Goal: Task Accomplishment & Management: Use online tool/utility

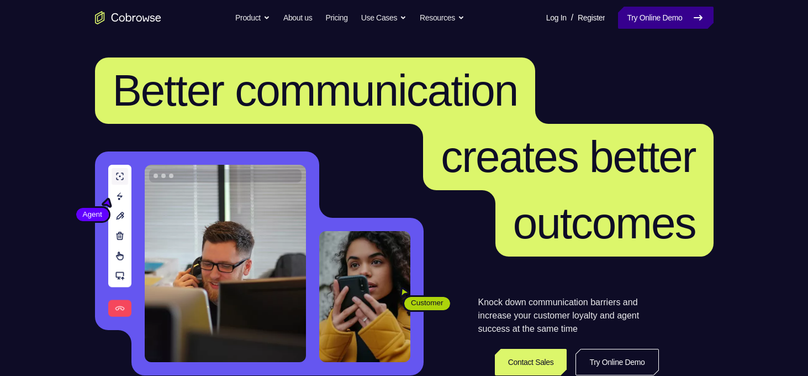
drag, startPoint x: 0, startPoint y: 0, endPoint x: 665, endPoint y: 23, distance: 665.6
click at [665, 23] on link "Try Online Demo" at bounding box center [665, 18] width 95 height 22
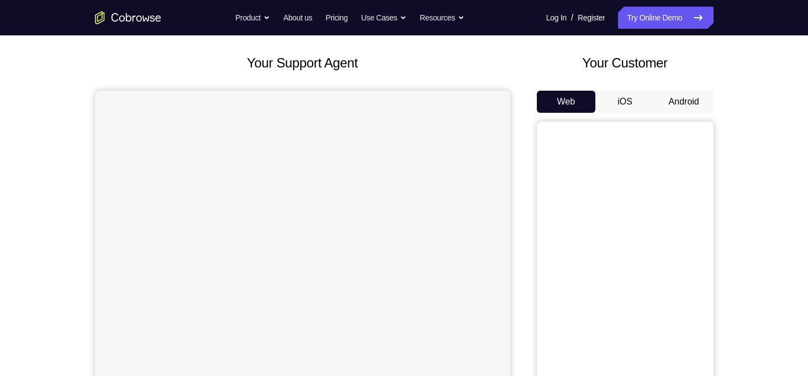
click at [685, 104] on button "Android" at bounding box center [684, 102] width 59 height 22
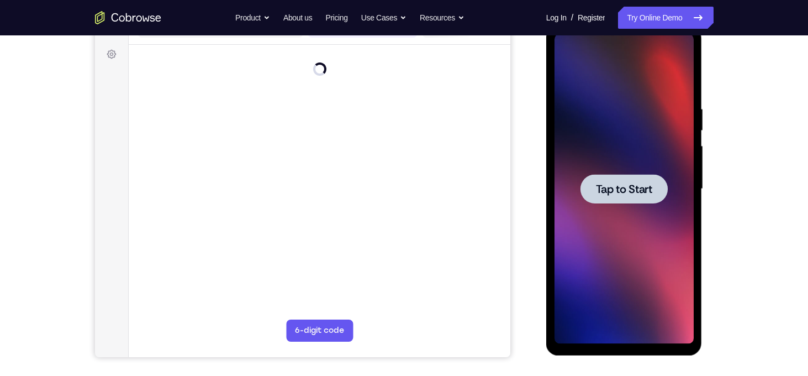
click at [625, 186] on span "Tap to Start" at bounding box center [624, 188] width 56 height 11
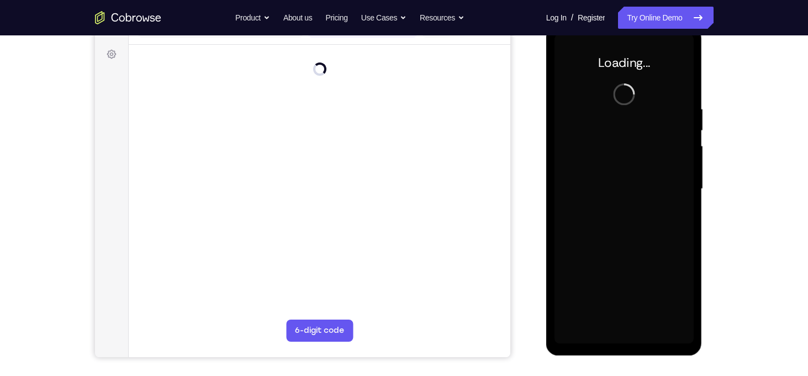
click at [618, 197] on div at bounding box center [624, 188] width 139 height 309
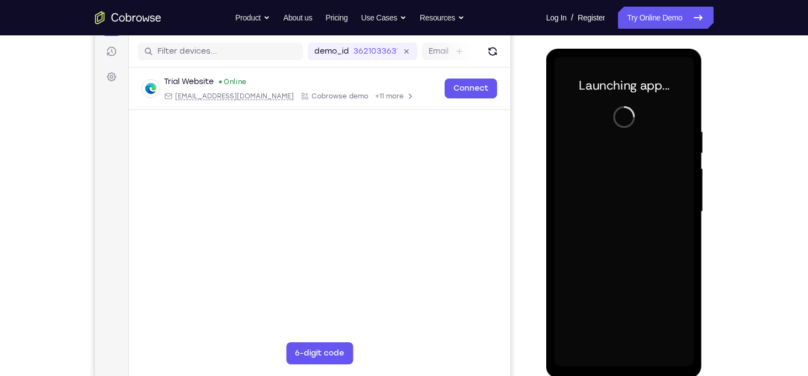
scroll to position [143, 0]
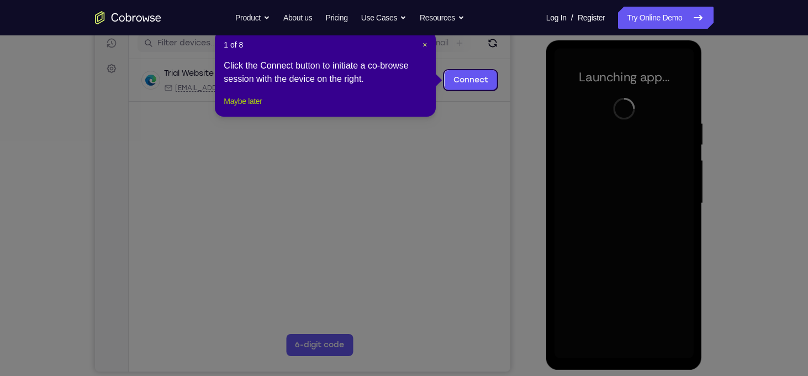
click at [243, 108] on button "Maybe later" at bounding box center [243, 100] width 38 height 13
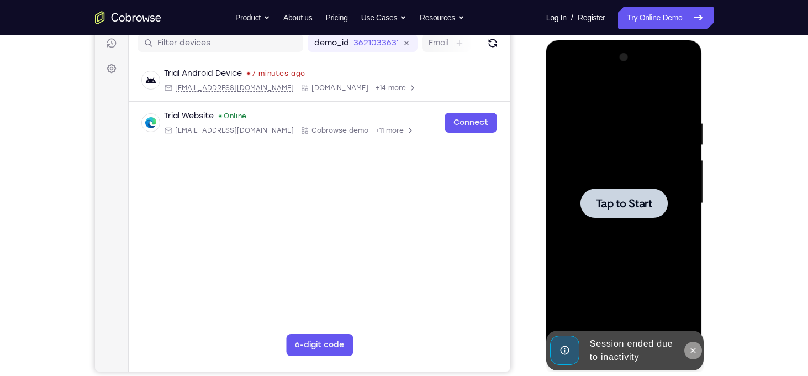
click at [692, 350] on icon at bounding box center [693, 350] width 9 height 9
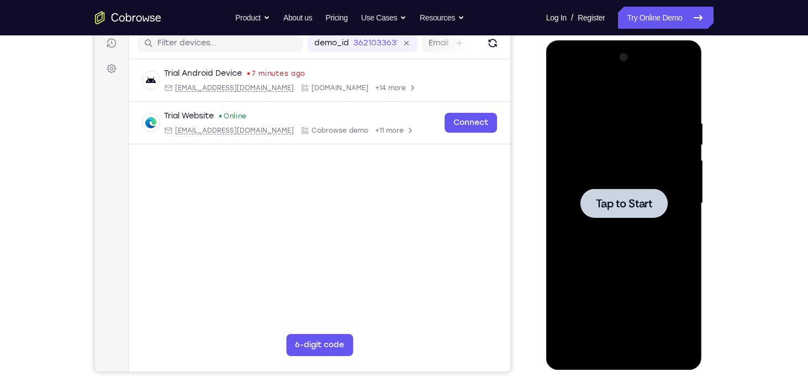
click at [609, 228] on div at bounding box center [624, 203] width 139 height 309
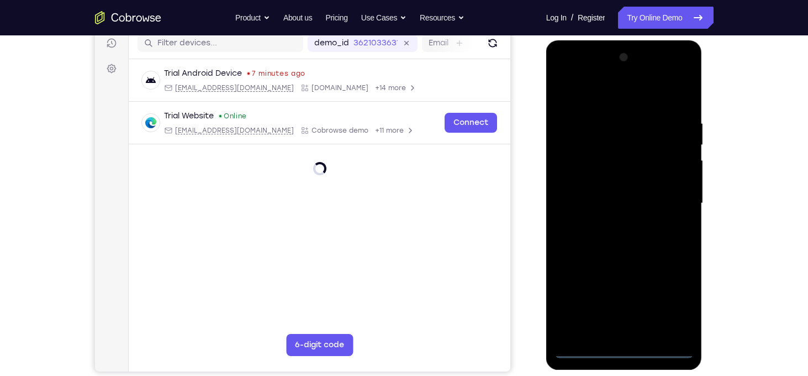
click at [628, 352] on div at bounding box center [624, 203] width 139 height 309
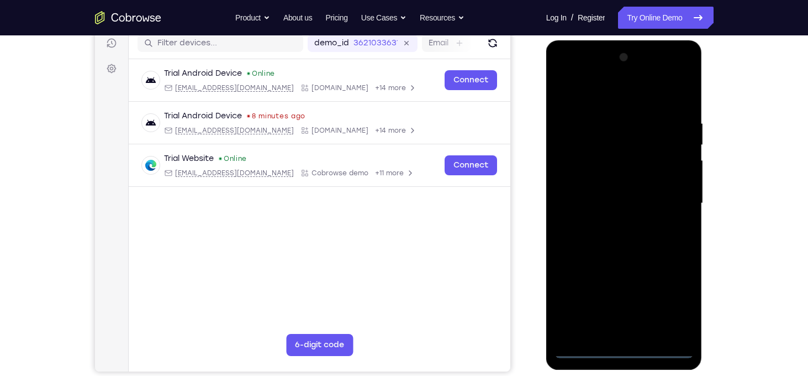
click at [684, 303] on div at bounding box center [624, 203] width 139 height 309
click at [624, 95] on div at bounding box center [624, 203] width 139 height 309
click at [676, 194] on div at bounding box center [624, 203] width 139 height 309
click at [611, 220] on div at bounding box center [624, 203] width 139 height 309
click at [595, 184] on div at bounding box center [624, 203] width 139 height 309
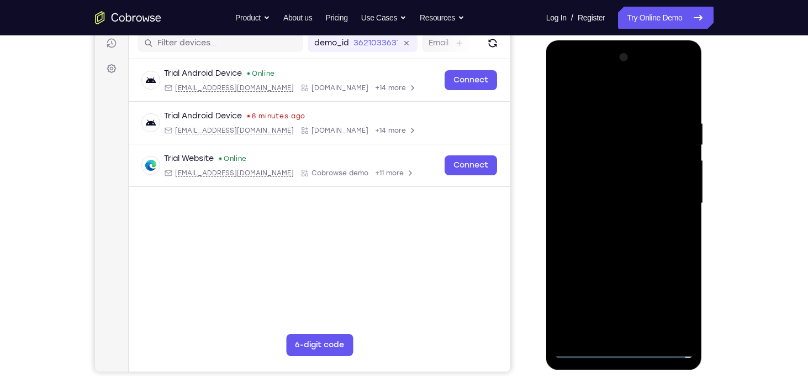
click at [595, 184] on div at bounding box center [624, 203] width 139 height 309
click at [608, 204] on div at bounding box center [624, 203] width 139 height 309
click at [598, 237] on div at bounding box center [624, 203] width 139 height 309
drag, startPoint x: 595, startPoint y: 247, endPoint x: 596, endPoint y: 233, distance: 14.4
click at [596, 233] on div at bounding box center [624, 203] width 139 height 309
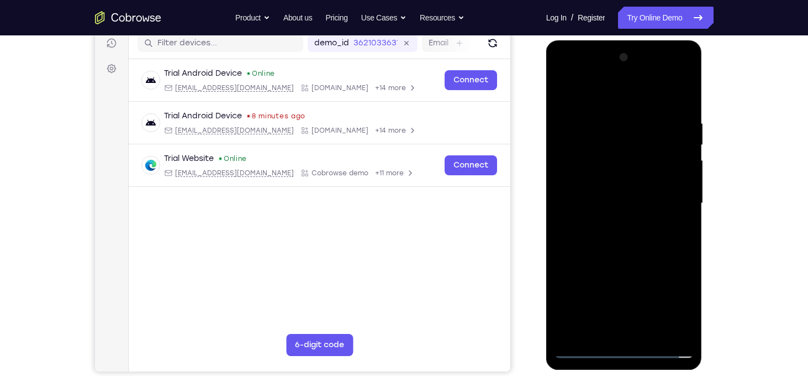
click at [596, 233] on div at bounding box center [624, 203] width 139 height 309
click at [617, 219] on div at bounding box center [624, 203] width 139 height 309
click at [647, 93] on div at bounding box center [624, 203] width 139 height 309
click at [653, 96] on div at bounding box center [624, 203] width 139 height 309
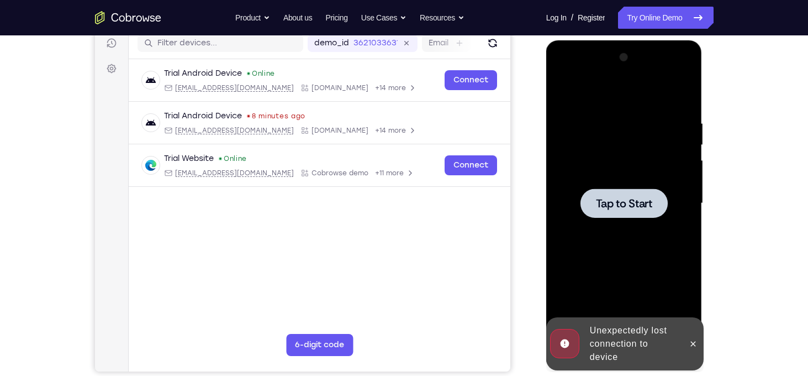
click at [627, 182] on div at bounding box center [624, 203] width 139 height 309
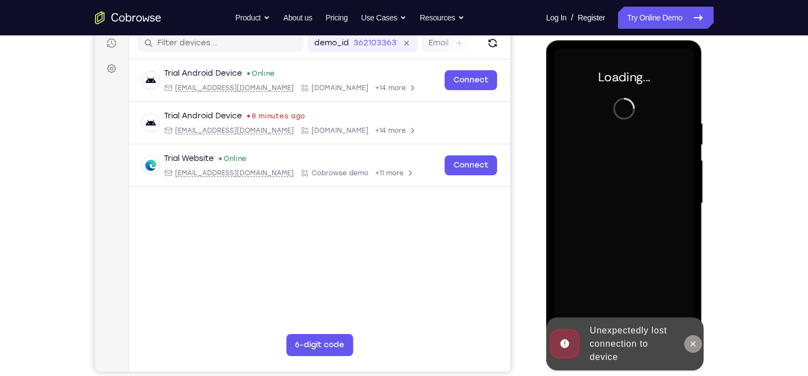
click at [690, 343] on icon at bounding box center [693, 343] width 9 height 9
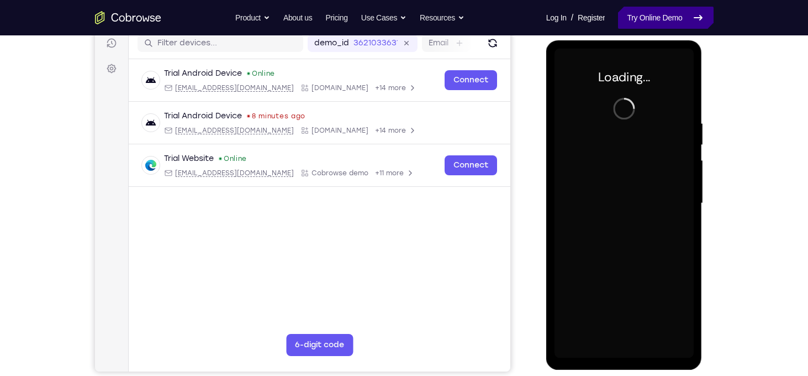
click at [660, 20] on link "Try Online Demo" at bounding box center [665, 18] width 95 height 22
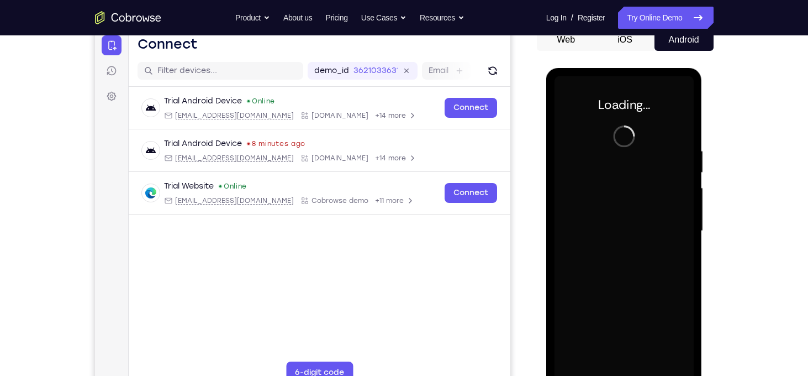
scroll to position [135, 0]
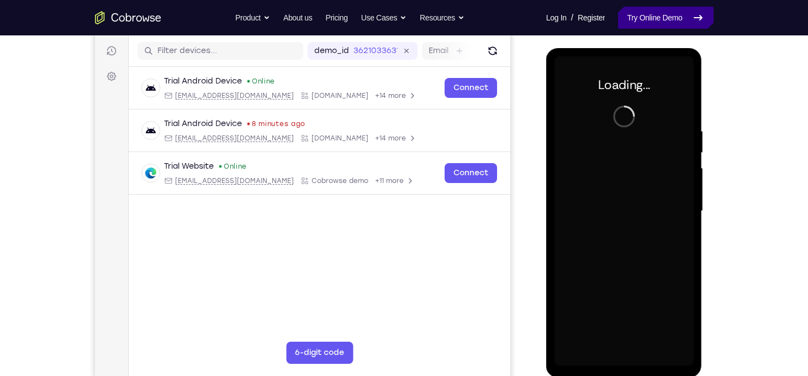
click at [655, 20] on link "Try Online Demo" at bounding box center [665, 18] width 95 height 22
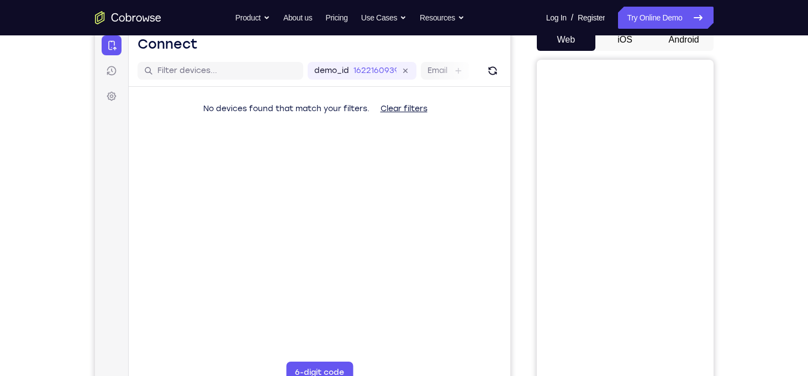
scroll to position [109, 0]
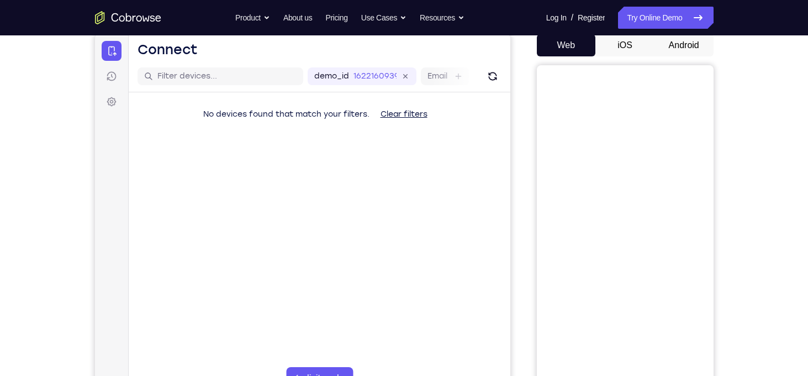
click at [679, 41] on button "Android" at bounding box center [684, 45] width 59 height 22
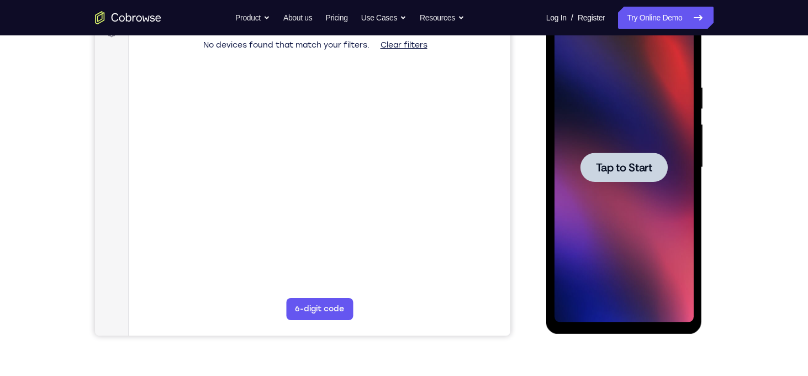
scroll to position [154, 0]
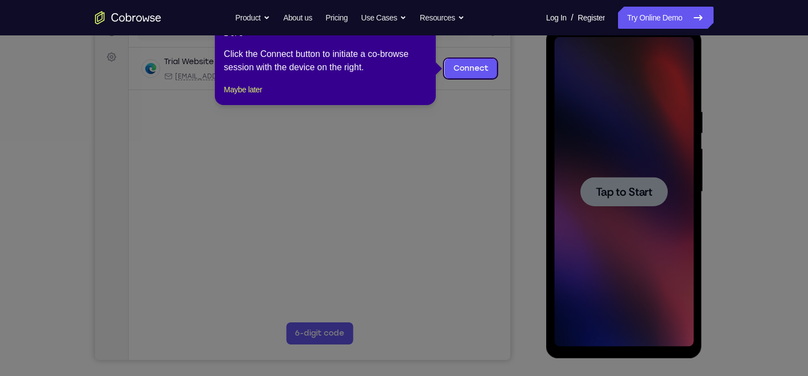
click at [622, 208] on div at bounding box center [624, 191] width 139 height 309
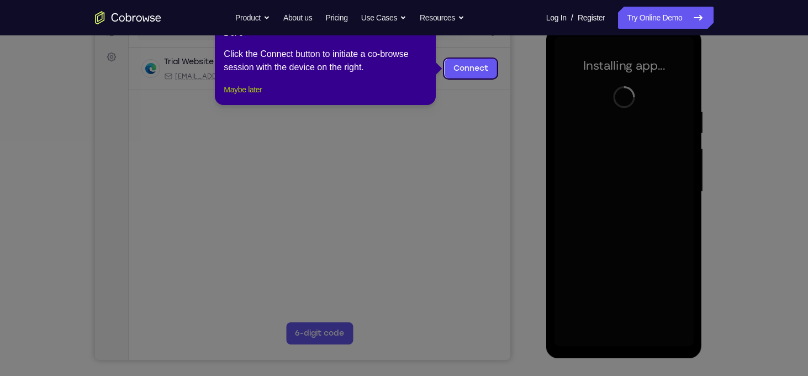
click at [238, 96] on button "Maybe later" at bounding box center [243, 89] width 38 height 13
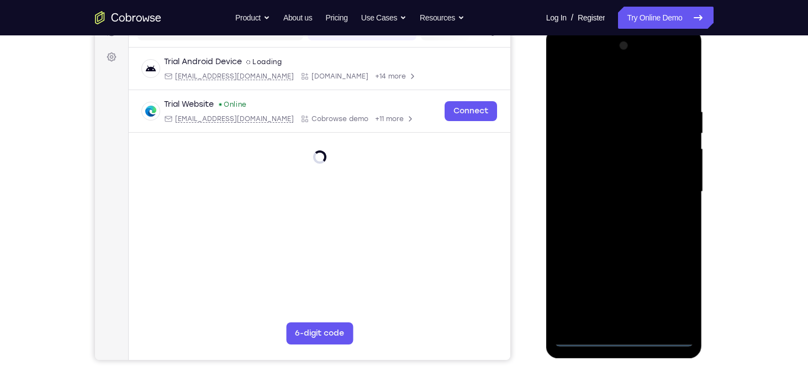
click at [630, 338] on div at bounding box center [624, 191] width 139 height 309
click at [683, 290] on div at bounding box center [624, 191] width 139 height 309
click at [595, 78] on div at bounding box center [624, 191] width 139 height 309
click at [677, 190] on div at bounding box center [624, 191] width 139 height 309
click at [611, 208] on div at bounding box center [624, 191] width 139 height 309
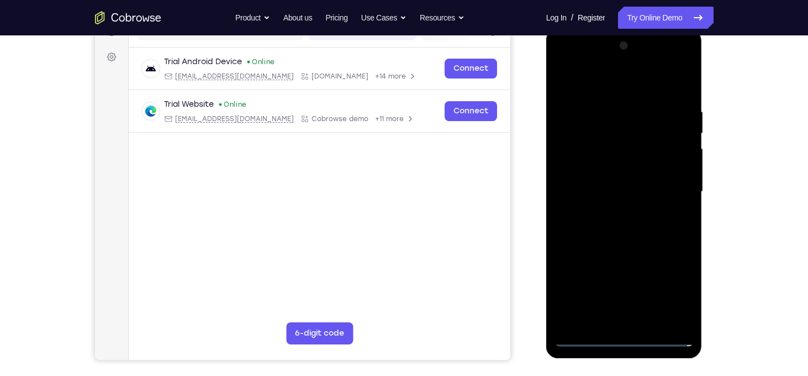
click at [608, 175] on div at bounding box center [624, 191] width 139 height 309
click at [597, 176] on div at bounding box center [624, 191] width 139 height 309
click at [597, 187] on div at bounding box center [624, 191] width 139 height 309
click at [604, 229] on div at bounding box center [624, 191] width 139 height 309
click at [606, 218] on div at bounding box center [624, 191] width 139 height 309
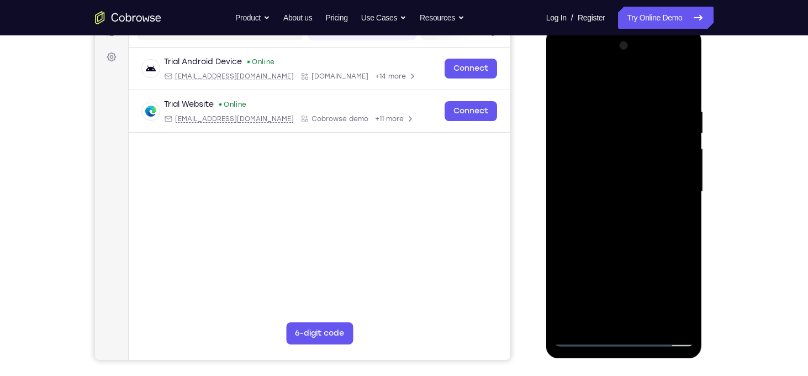
click at [616, 221] on div at bounding box center [624, 191] width 139 height 309
click at [619, 223] on div at bounding box center [624, 191] width 139 height 309
click at [630, 236] on div at bounding box center [624, 191] width 139 height 309
click at [683, 82] on div at bounding box center [624, 191] width 139 height 309
click at [606, 141] on div at bounding box center [624, 191] width 139 height 309
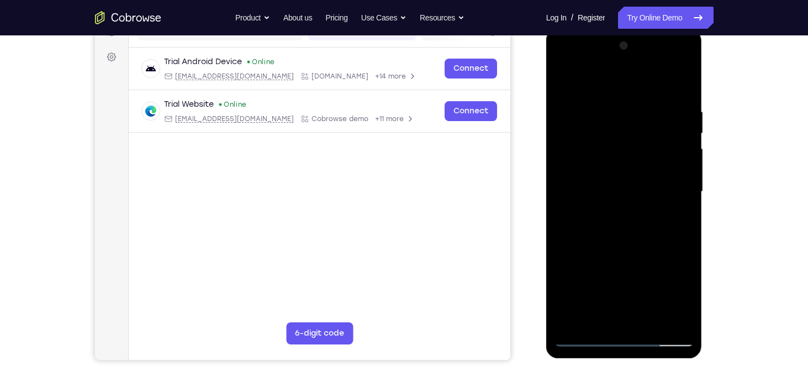
click at [562, 79] on div at bounding box center [624, 191] width 139 height 309
drag, startPoint x: 644, startPoint y: 243, endPoint x: 653, endPoint y: 204, distance: 39.7
click at [653, 204] on div at bounding box center [624, 191] width 139 height 309
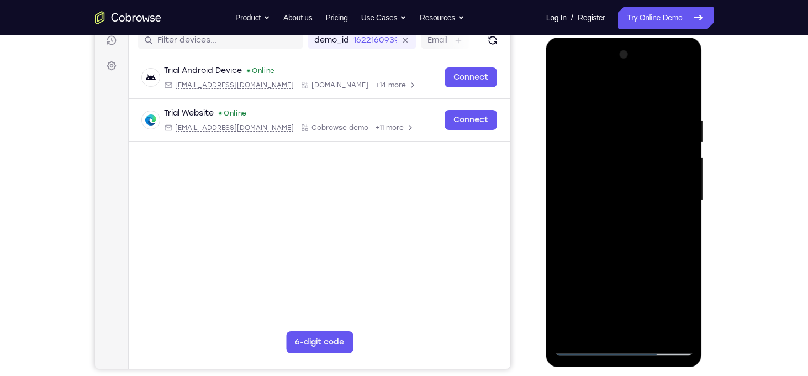
scroll to position [145, 0]
click at [688, 201] on div at bounding box center [624, 200] width 139 height 309
click at [686, 202] on div at bounding box center [624, 200] width 139 height 309
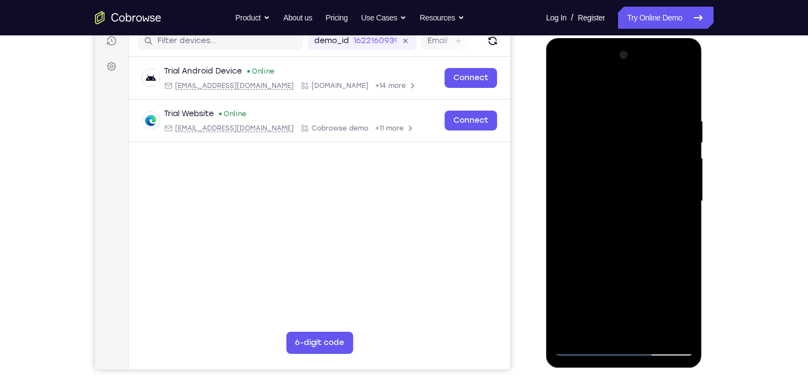
click at [692, 209] on div at bounding box center [624, 200] width 139 height 309
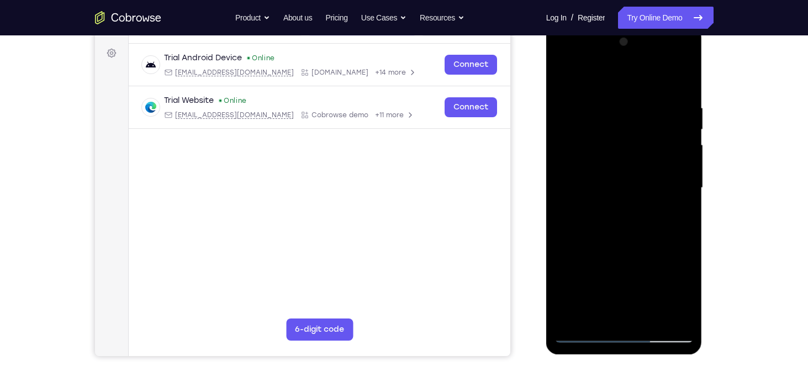
click at [683, 190] on div at bounding box center [624, 187] width 139 height 309
click at [563, 282] on div at bounding box center [624, 187] width 139 height 309
click at [650, 317] on div at bounding box center [624, 187] width 139 height 309
click at [624, 242] on div at bounding box center [624, 187] width 139 height 309
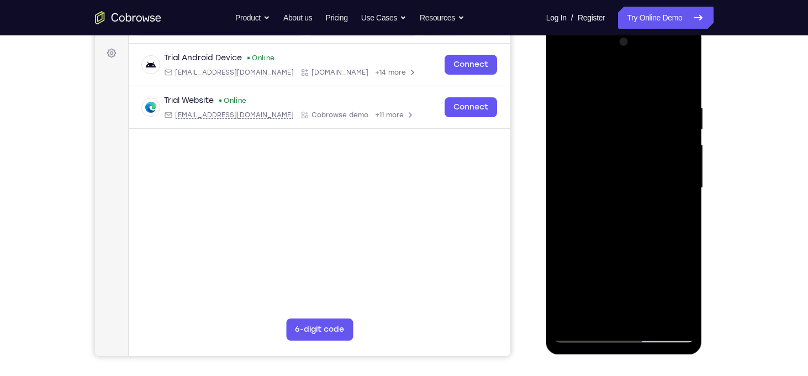
click at [635, 183] on div at bounding box center [624, 187] width 139 height 309
click at [690, 297] on div at bounding box center [624, 187] width 139 height 309
click at [608, 214] on div at bounding box center [624, 187] width 139 height 309
click at [616, 216] on div at bounding box center [624, 187] width 139 height 309
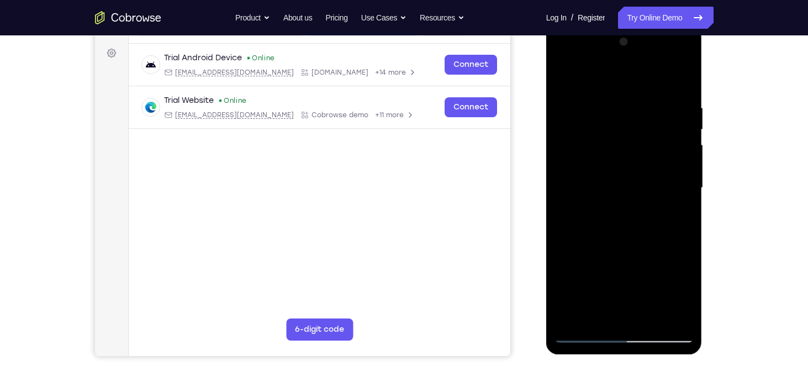
click at [680, 211] on div at bounding box center [624, 187] width 139 height 309
click at [564, 77] on div at bounding box center [624, 187] width 139 height 309
click at [687, 127] on div at bounding box center [624, 187] width 139 height 309
click at [581, 335] on div at bounding box center [624, 187] width 139 height 309
click at [564, 77] on div at bounding box center [624, 187] width 139 height 309
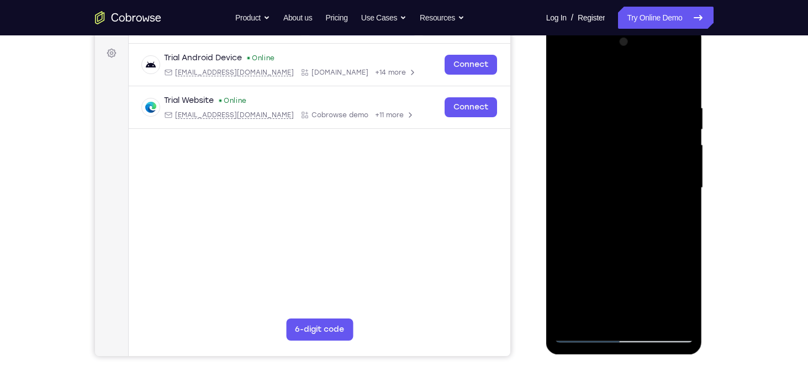
click at [564, 77] on div at bounding box center [624, 187] width 139 height 309
drag, startPoint x: 611, startPoint y: 188, endPoint x: 614, endPoint y: 152, distance: 36.1
click at [614, 152] on div at bounding box center [624, 187] width 139 height 309
drag, startPoint x: 614, startPoint y: 152, endPoint x: 617, endPoint y: 244, distance: 91.8
click at [617, 244] on div at bounding box center [624, 187] width 139 height 309
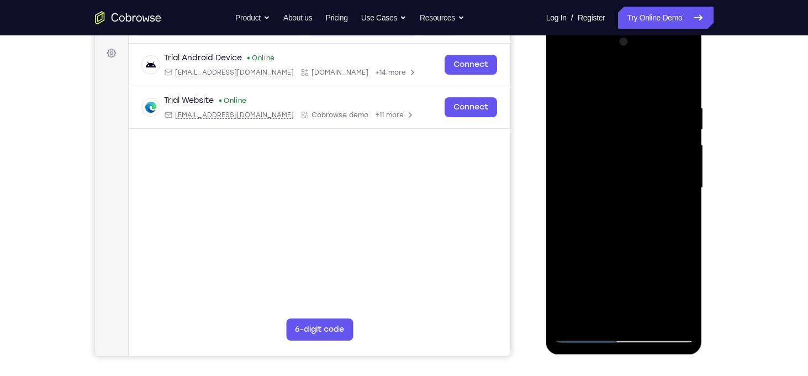
click at [607, 102] on div at bounding box center [624, 187] width 139 height 309
click at [668, 313] on div at bounding box center [624, 187] width 139 height 309
click at [680, 82] on div at bounding box center [624, 187] width 139 height 309
click at [646, 109] on div at bounding box center [624, 187] width 139 height 309
click at [651, 104] on div at bounding box center [624, 187] width 139 height 309
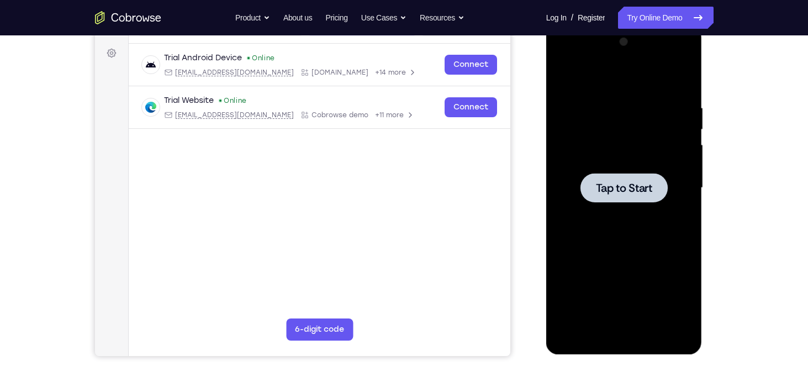
click at [634, 212] on div at bounding box center [624, 187] width 139 height 309
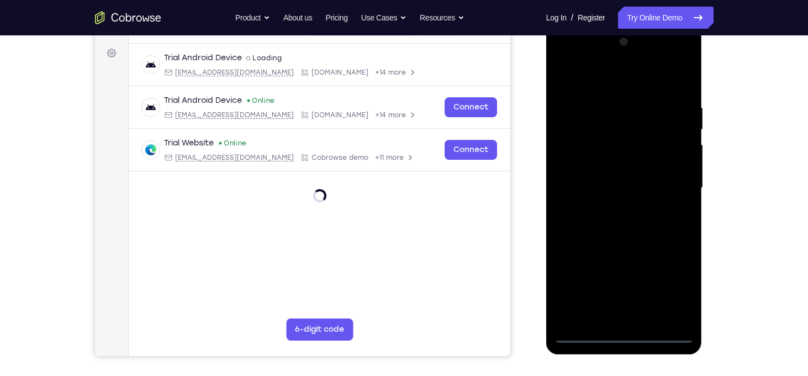
click at [630, 329] on div at bounding box center [624, 187] width 139 height 309
click at [620, 328] on div at bounding box center [624, 187] width 139 height 309
click at [621, 331] on div at bounding box center [624, 187] width 139 height 309
click at [680, 286] on div at bounding box center [624, 187] width 139 height 309
click at [601, 82] on div at bounding box center [624, 187] width 139 height 309
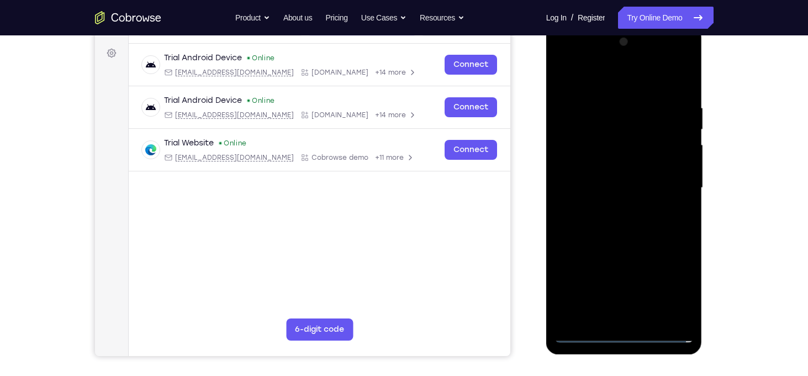
click at [670, 183] on div at bounding box center [624, 187] width 139 height 309
click at [610, 206] on div at bounding box center [624, 187] width 139 height 309
click at [609, 176] on div at bounding box center [624, 187] width 139 height 309
click at [610, 146] on div at bounding box center [624, 187] width 139 height 309
click at [597, 146] on div at bounding box center [624, 187] width 139 height 309
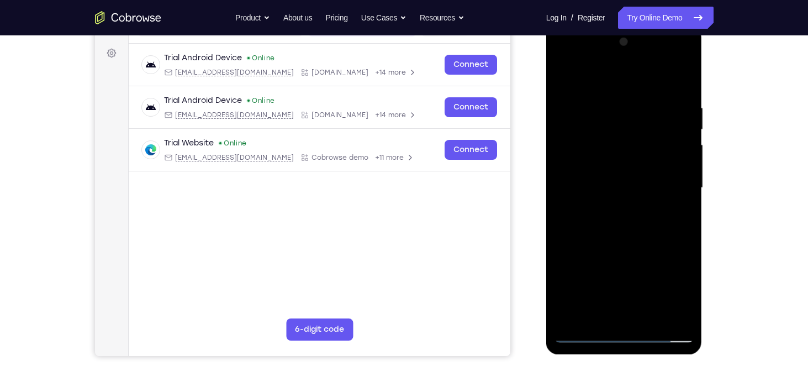
click at [593, 167] on div at bounding box center [624, 187] width 139 height 309
click at [602, 193] on div at bounding box center [624, 187] width 139 height 309
click at [625, 234] on div at bounding box center [624, 187] width 139 height 309
click at [650, 81] on div at bounding box center [624, 187] width 139 height 309
click at [635, 90] on div at bounding box center [624, 187] width 139 height 309
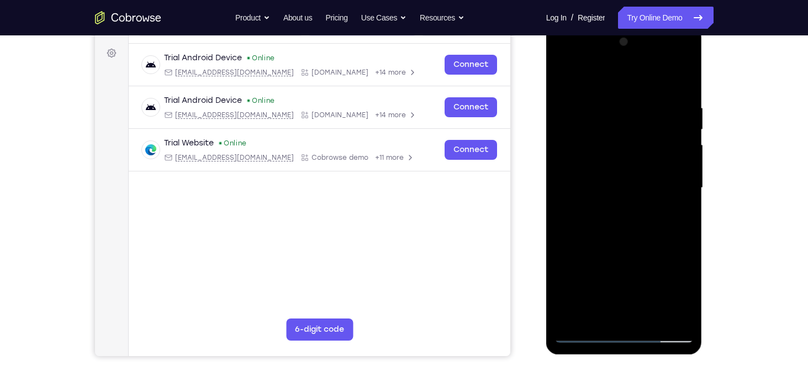
click at [643, 100] on div at bounding box center [624, 187] width 139 height 309
click at [666, 314] on div at bounding box center [624, 187] width 139 height 309
click at [677, 212] on div at bounding box center [624, 187] width 139 height 309
click at [682, 83] on div at bounding box center [624, 187] width 139 height 309
click at [612, 115] on div at bounding box center [624, 187] width 139 height 309
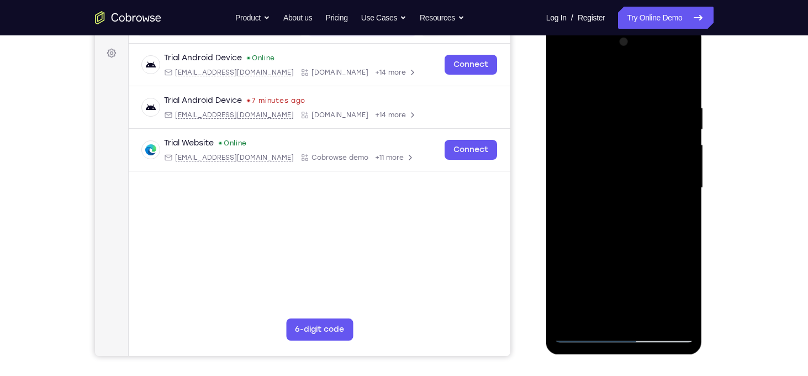
click at [674, 167] on div at bounding box center [624, 187] width 139 height 309
click at [683, 81] on div at bounding box center [624, 187] width 139 height 309
drag, startPoint x: 677, startPoint y: 108, endPoint x: 597, endPoint y: 120, distance: 81.0
click at [597, 120] on div at bounding box center [624, 187] width 139 height 309
drag, startPoint x: 669, startPoint y: 92, endPoint x: 603, endPoint y: 101, distance: 66.3
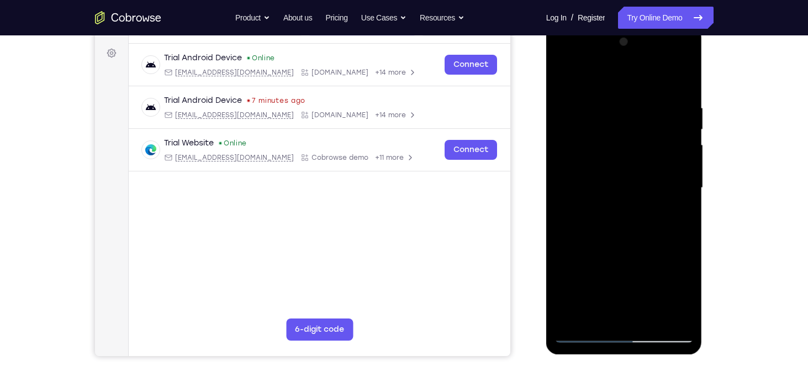
click at [603, 101] on div at bounding box center [624, 187] width 139 height 309
drag, startPoint x: 671, startPoint y: 98, endPoint x: 586, endPoint y: 102, distance: 85.2
click at [586, 102] on div at bounding box center [624, 187] width 139 height 309
click at [629, 104] on div at bounding box center [624, 187] width 139 height 309
click at [683, 181] on div at bounding box center [624, 187] width 139 height 309
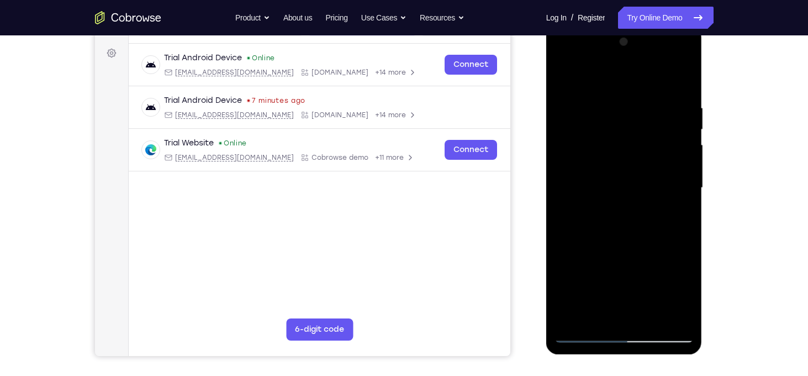
click at [683, 181] on div at bounding box center [624, 187] width 139 height 309
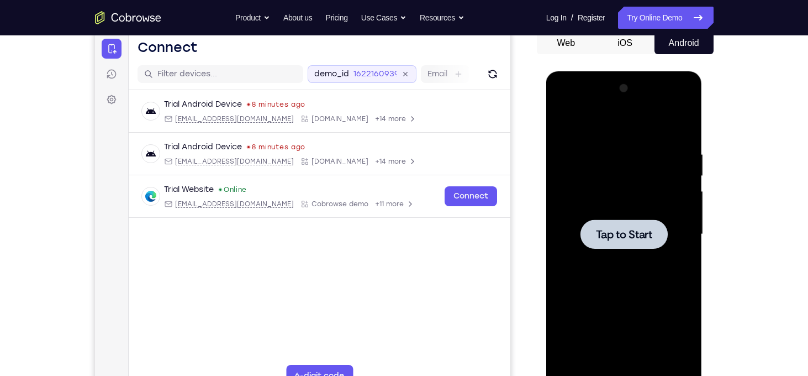
scroll to position [112, 0]
click at [622, 210] on div at bounding box center [624, 233] width 139 height 309
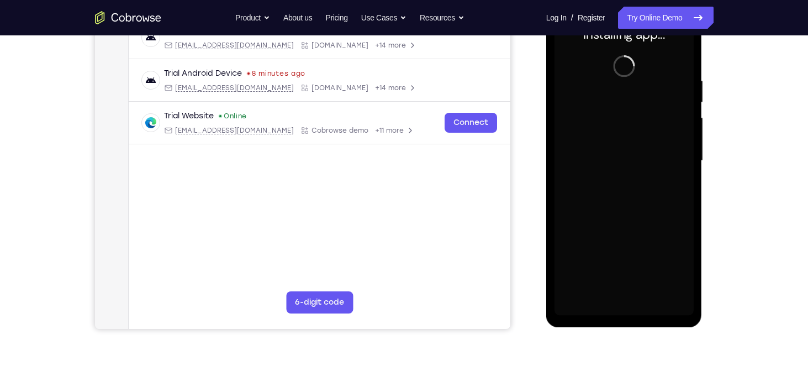
scroll to position [186, 0]
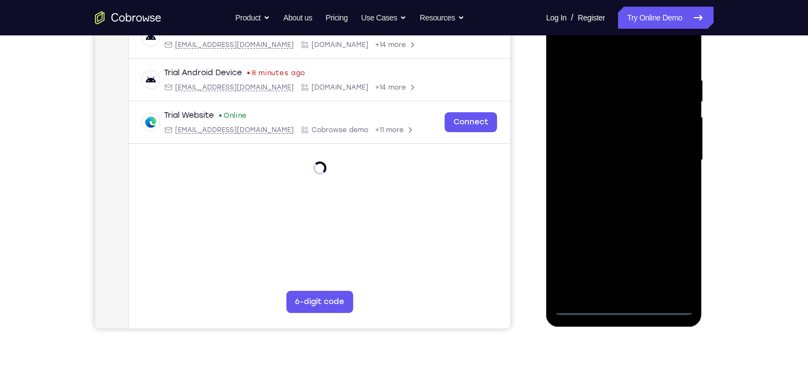
click at [620, 304] on div at bounding box center [624, 160] width 139 height 309
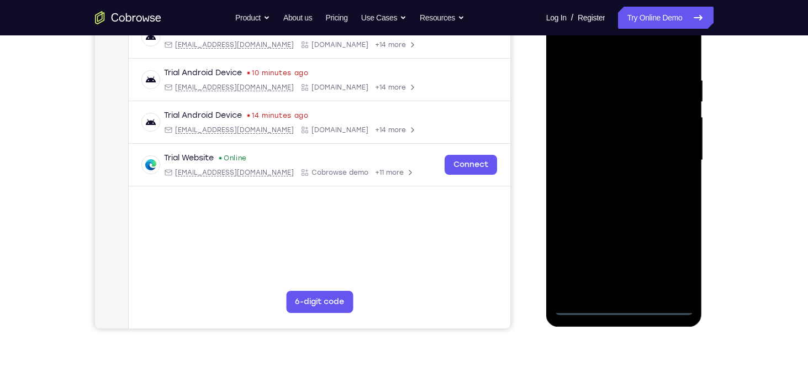
click at [669, 257] on div at bounding box center [624, 160] width 139 height 309
click at [598, 50] on div at bounding box center [624, 160] width 139 height 309
click at [670, 159] on div at bounding box center [624, 160] width 139 height 309
click at [612, 180] on div at bounding box center [624, 160] width 139 height 309
click at [598, 145] on div at bounding box center [624, 160] width 139 height 309
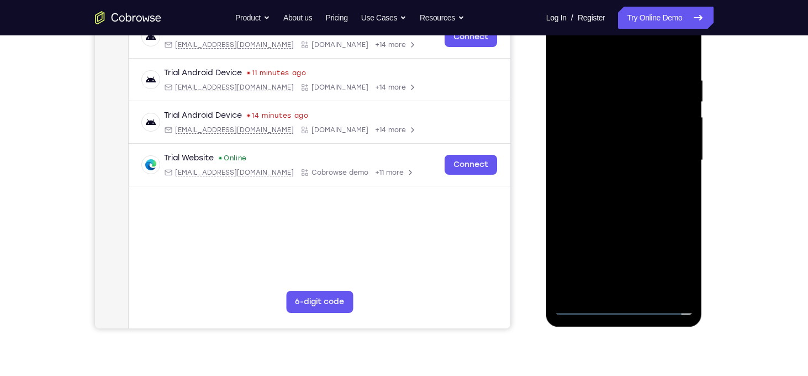
click at [587, 139] on div at bounding box center [624, 160] width 139 height 309
click at [592, 157] on div at bounding box center [624, 160] width 139 height 309
click at [598, 195] on div at bounding box center [624, 160] width 139 height 309
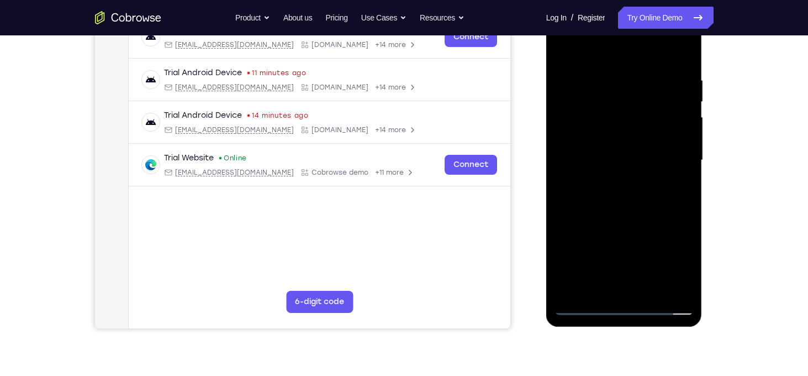
click at [629, 192] on div at bounding box center [624, 160] width 139 height 309
click at [674, 176] on div at bounding box center [624, 160] width 139 height 309
click at [624, 191] on div at bounding box center [624, 160] width 139 height 309
click at [607, 192] on div at bounding box center [624, 160] width 139 height 309
click at [651, 46] on div at bounding box center [624, 160] width 139 height 309
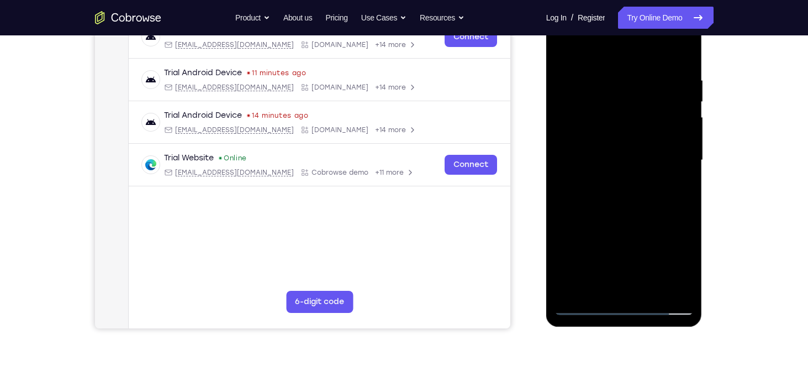
click at [635, 72] on div at bounding box center [624, 160] width 139 height 309
click at [610, 197] on div at bounding box center [624, 160] width 139 height 309
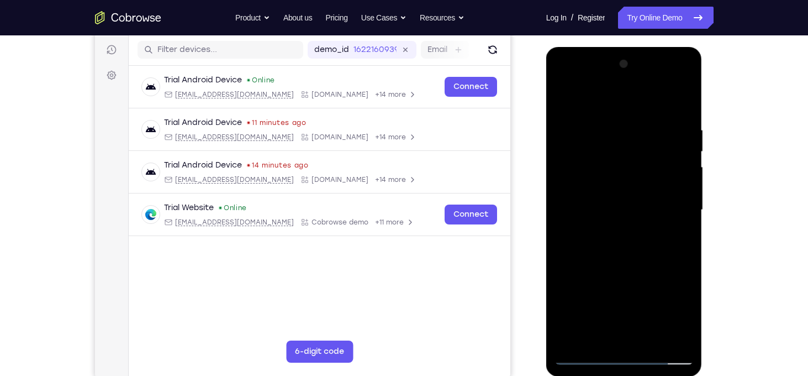
scroll to position [135, 0]
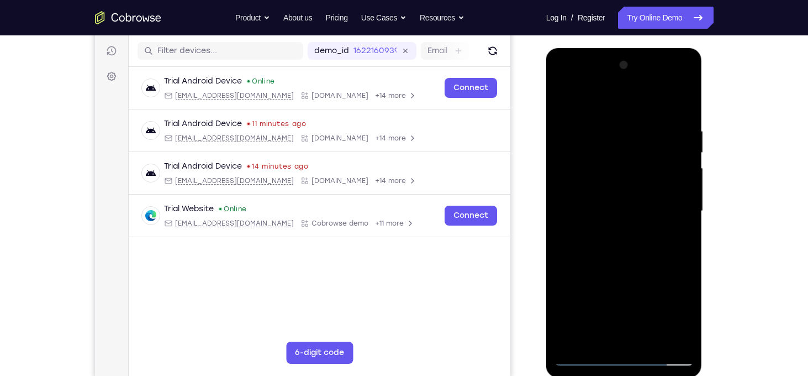
click at [681, 225] on div at bounding box center [624, 210] width 139 height 309
click at [612, 252] on div at bounding box center [624, 210] width 139 height 309
click at [577, 211] on div at bounding box center [624, 210] width 139 height 309
click at [630, 225] on div at bounding box center [624, 210] width 139 height 309
click at [620, 237] on div at bounding box center [624, 210] width 139 height 309
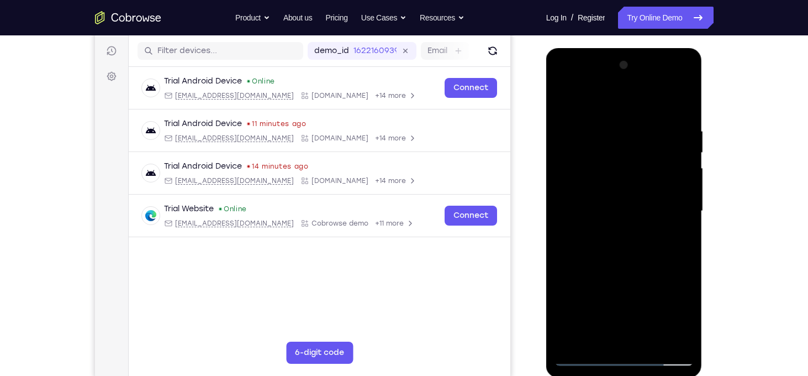
click at [618, 219] on div at bounding box center [624, 210] width 139 height 309
click at [601, 212] on div at bounding box center [624, 210] width 139 height 309
click at [599, 247] on div at bounding box center [624, 210] width 139 height 309
click at [674, 226] on div at bounding box center [624, 210] width 139 height 309
click at [581, 211] on div at bounding box center [624, 210] width 139 height 309
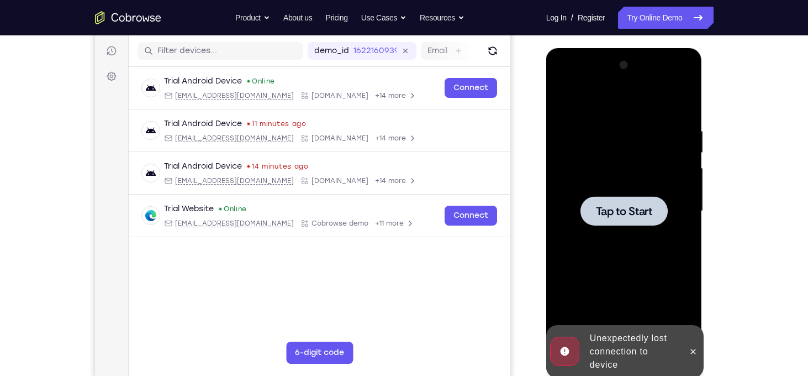
click at [680, 212] on div at bounding box center [624, 210] width 139 height 309
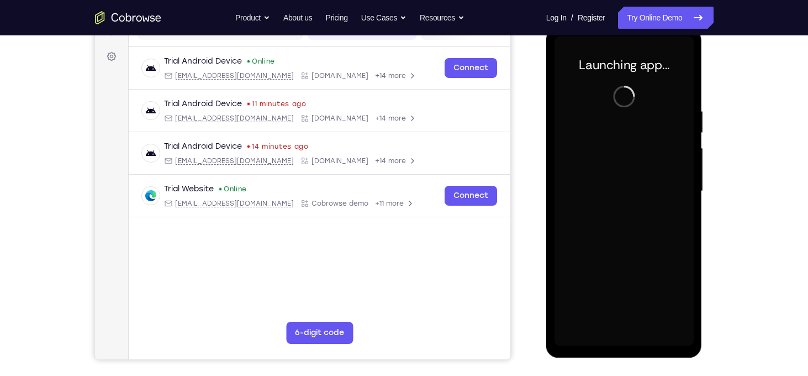
scroll to position [155, 0]
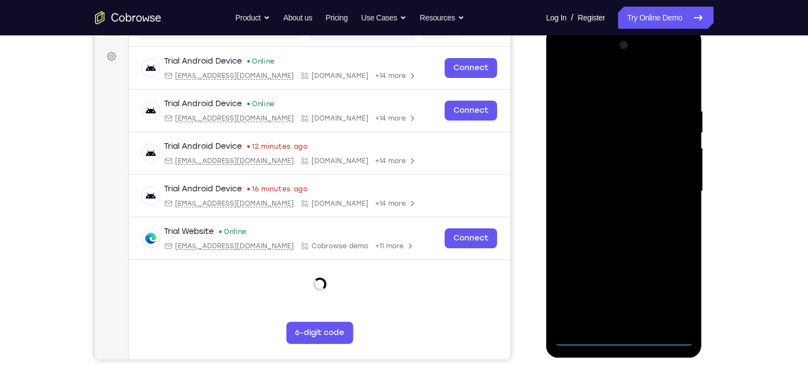
click at [622, 341] on div at bounding box center [624, 190] width 139 height 309
click at [618, 335] on div at bounding box center [624, 190] width 139 height 309
click at [678, 291] on div at bounding box center [624, 190] width 139 height 309
click at [612, 87] on div at bounding box center [624, 190] width 139 height 309
click at [677, 184] on div at bounding box center [624, 190] width 139 height 309
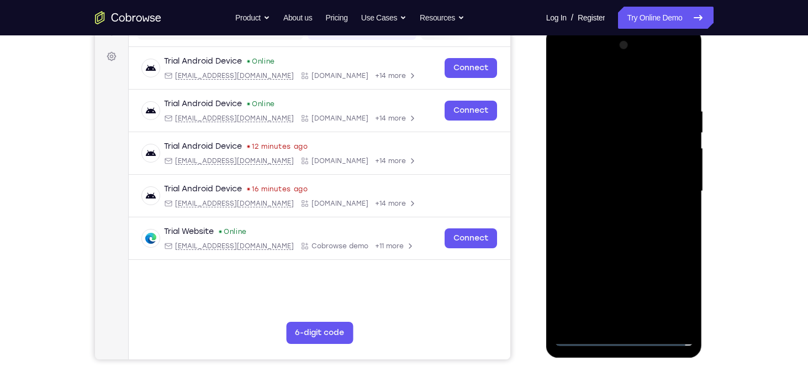
drag, startPoint x: 614, startPoint y: 218, endPoint x: 612, endPoint y: 212, distance: 6.5
click at [612, 212] on div at bounding box center [624, 190] width 139 height 309
click at [612, 181] on div at bounding box center [624, 190] width 139 height 309
click at [602, 177] on div at bounding box center [624, 190] width 139 height 309
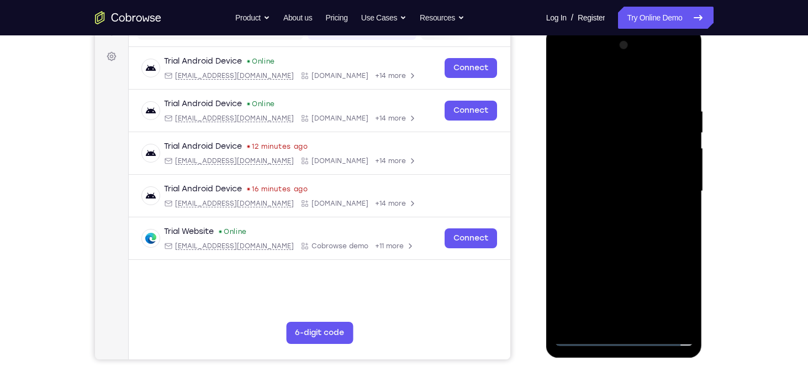
click at [599, 144] on div at bounding box center [624, 190] width 139 height 309
click at [594, 167] on div at bounding box center [624, 190] width 139 height 309
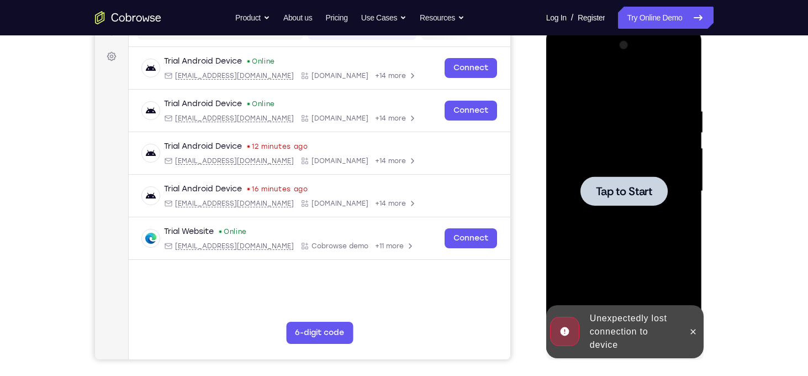
click at [605, 186] on span "Tap to Start" at bounding box center [624, 191] width 56 height 11
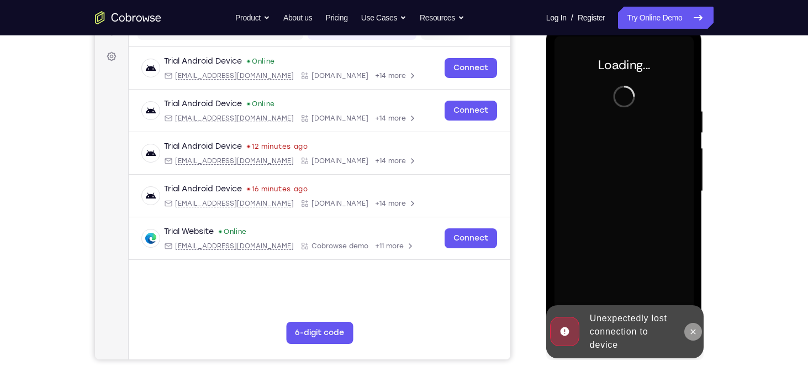
click at [685, 333] on button at bounding box center [694, 332] width 18 height 18
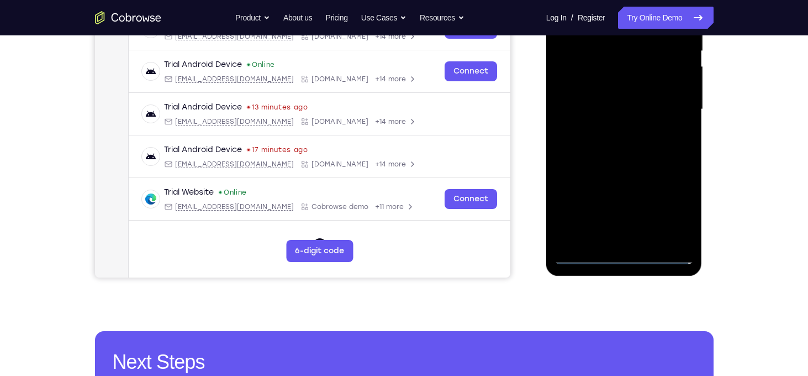
scroll to position [236, 0]
click at [618, 257] on div at bounding box center [624, 109] width 139 height 309
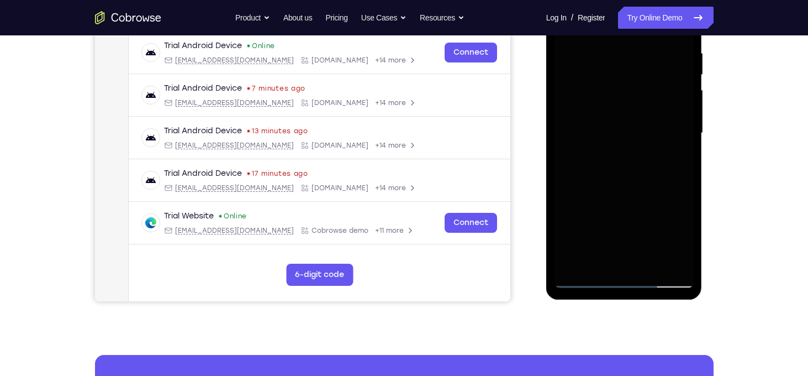
scroll to position [0, 0]
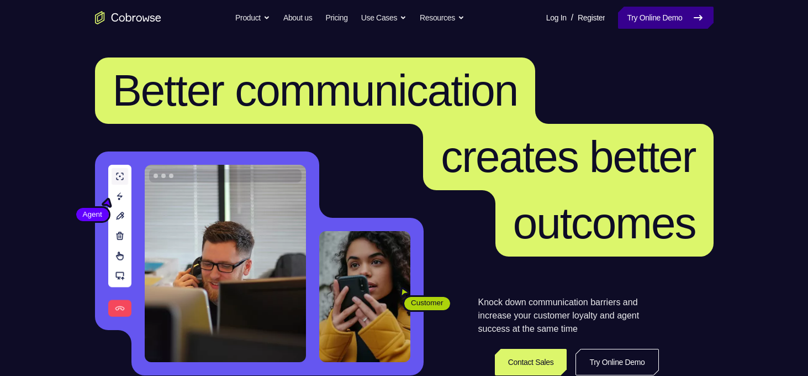
click at [629, 20] on link "Try Online Demo" at bounding box center [665, 18] width 95 height 22
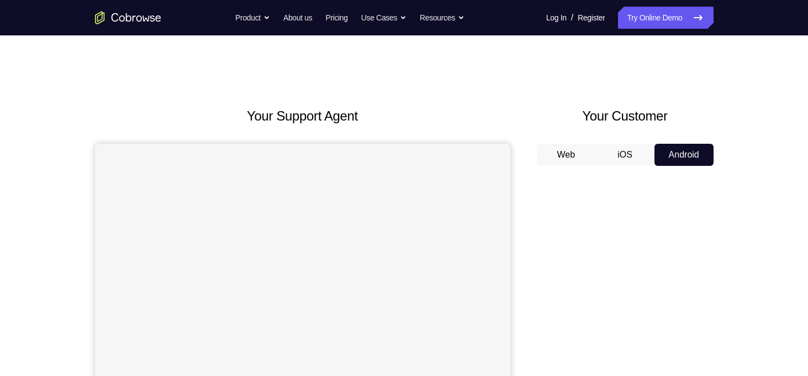
click at [698, 150] on button "Android" at bounding box center [684, 155] width 59 height 22
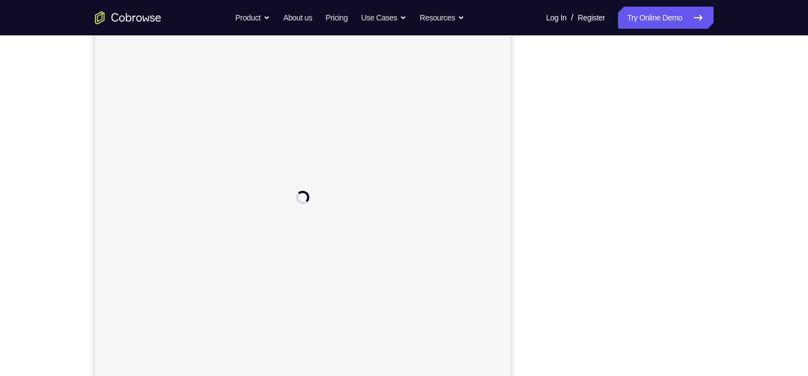
scroll to position [137, 0]
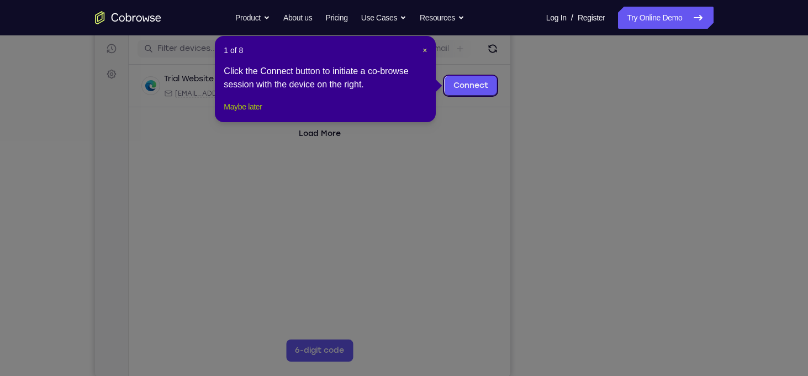
click at [224, 113] on button "Maybe later" at bounding box center [243, 106] width 38 height 13
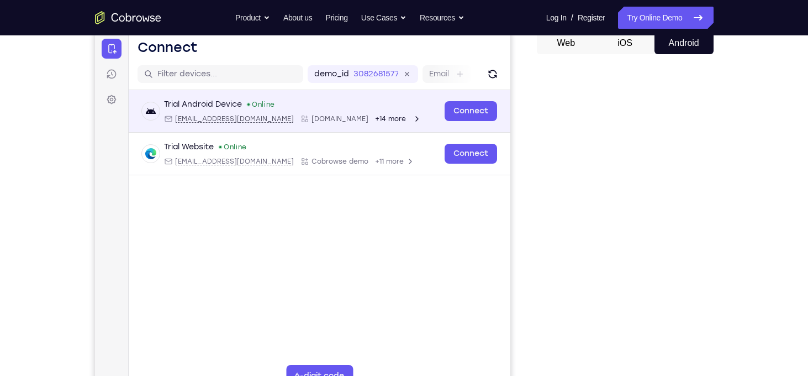
scroll to position [110, 0]
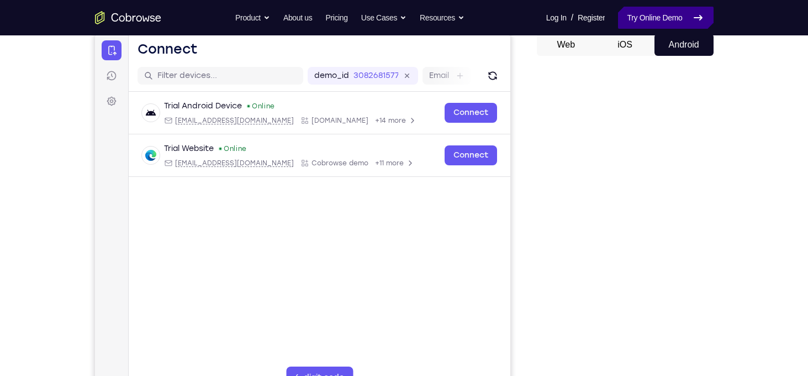
click at [682, 20] on link "Try Online Demo" at bounding box center [665, 18] width 95 height 22
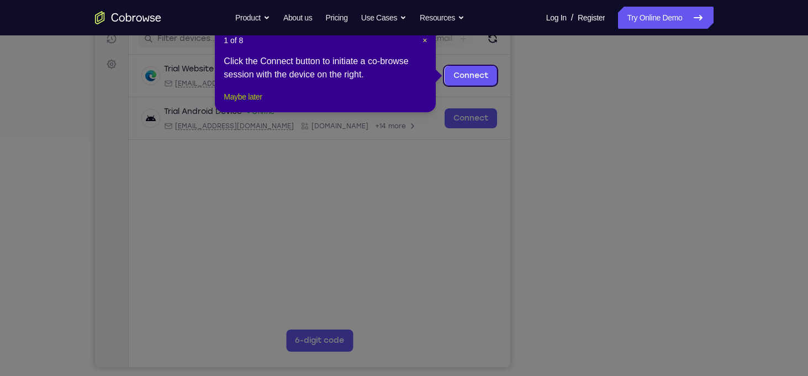
click at [228, 103] on button "Maybe later" at bounding box center [243, 96] width 38 height 13
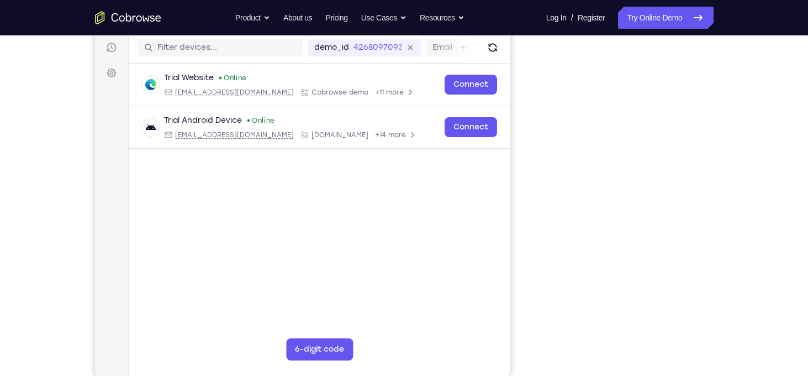
scroll to position [139, 0]
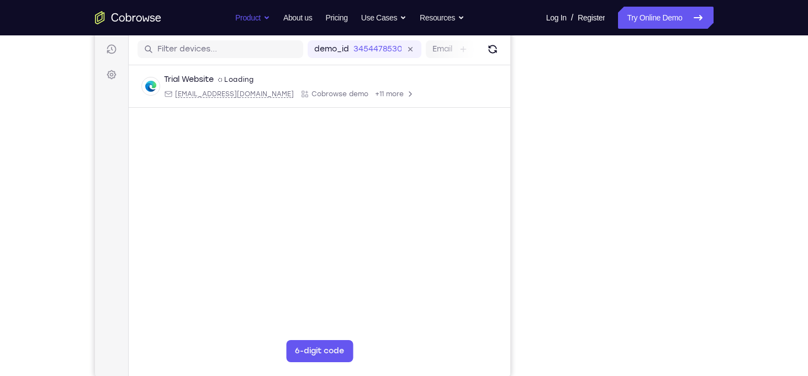
scroll to position [137, 0]
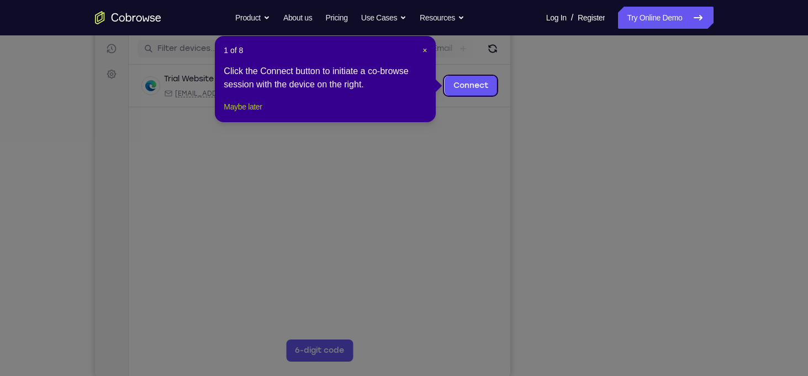
click at [253, 113] on button "Maybe later" at bounding box center [243, 106] width 38 height 13
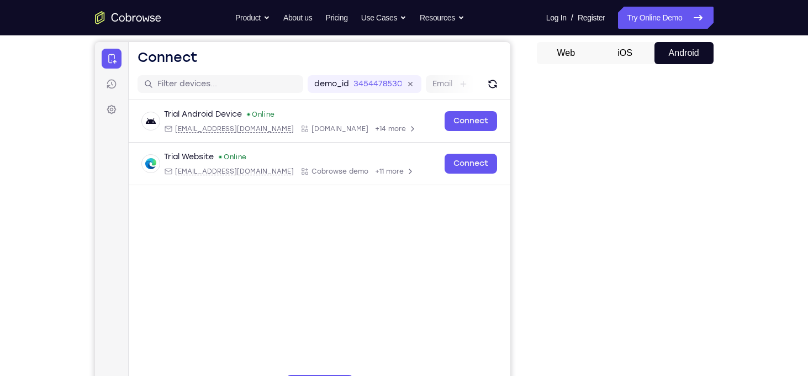
scroll to position [0, 0]
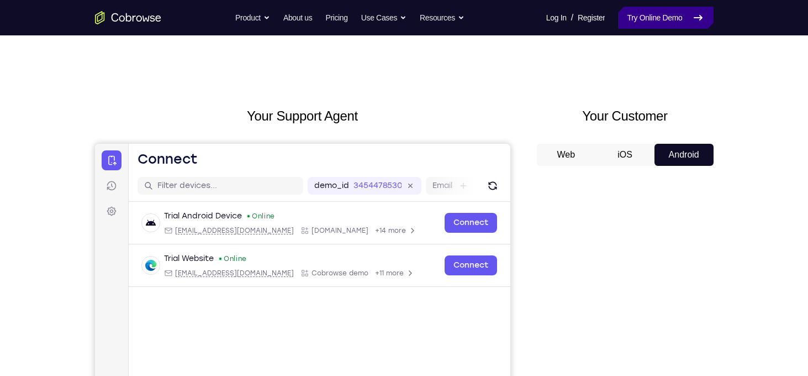
click at [664, 15] on link "Try Online Demo" at bounding box center [665, 18] width 95 height 22
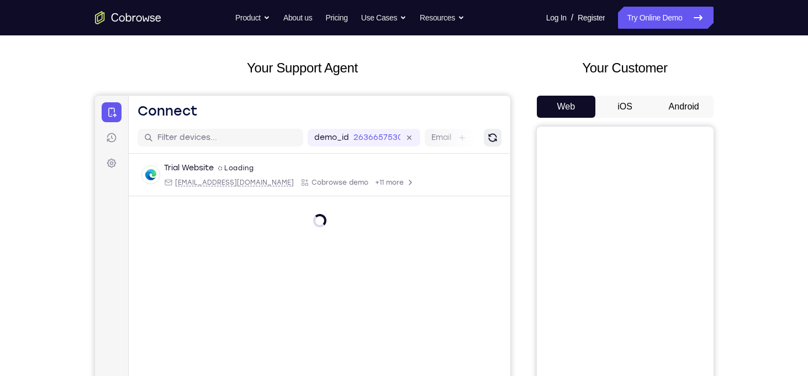
scroll to position [15, 0]
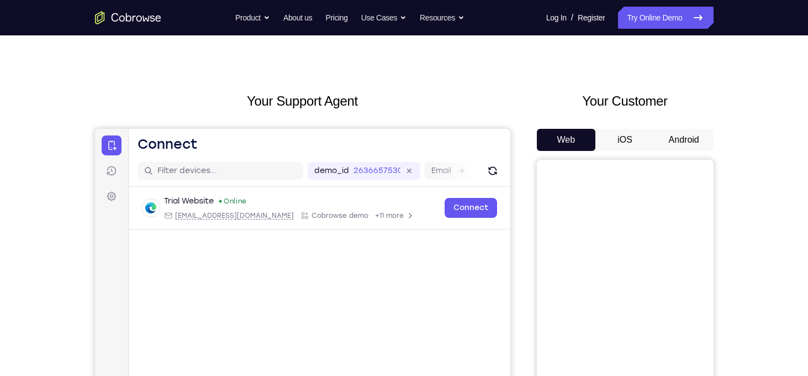
click at [680, 144] on button "Android" at bounding box center [684, 140] width 59 height 22
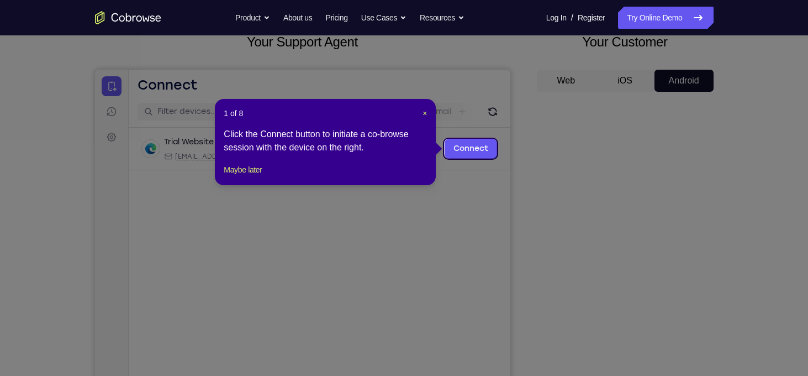
scroll to position [75, 0]
click at [242, 176] on button "Maybe later" at bounding box center [243, 168] width 38 height 13
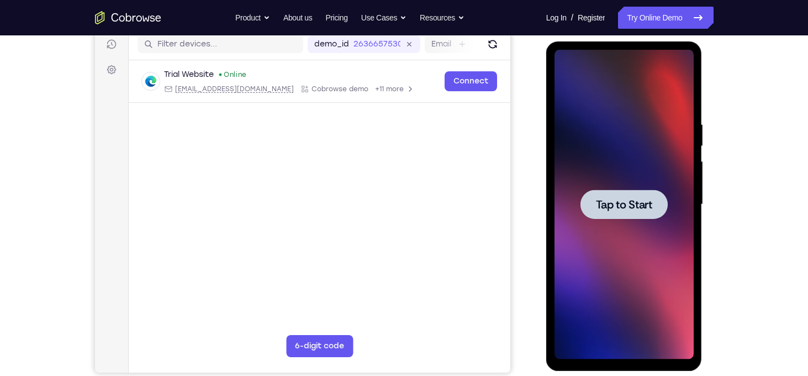
scroll to position [0, 0]
click at [599, 180] on div at bounding box center [624, 204] width 139 height 309
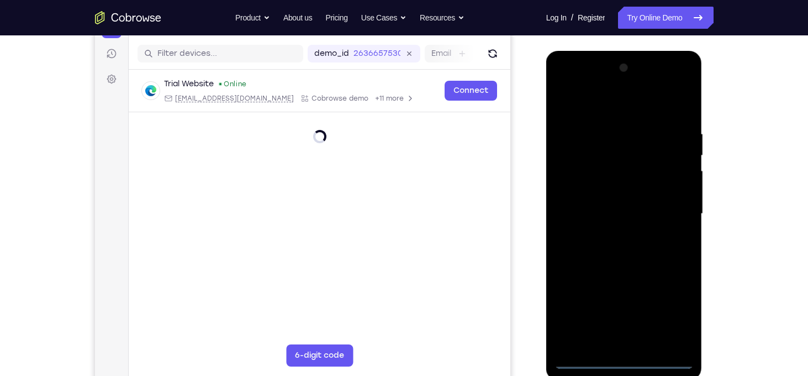
scroll to position [152, 0]
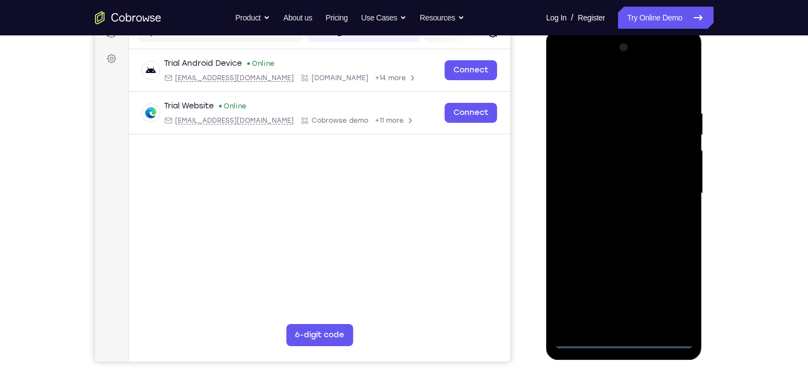
click at [619, 338] on div at bounding box center [624, 193] width 139 height 309
click at [672, 291] on div at bounding box center [624, 193] width 139 height 309
click at [622, 90] on div at bounding box center [624, 193] width 139 height 309
click at [590, 78] on div at bounding box center [624, 193] width 139 height 309
click at [670, 180] on div at bounding box center [624, 193] width 139 height 309
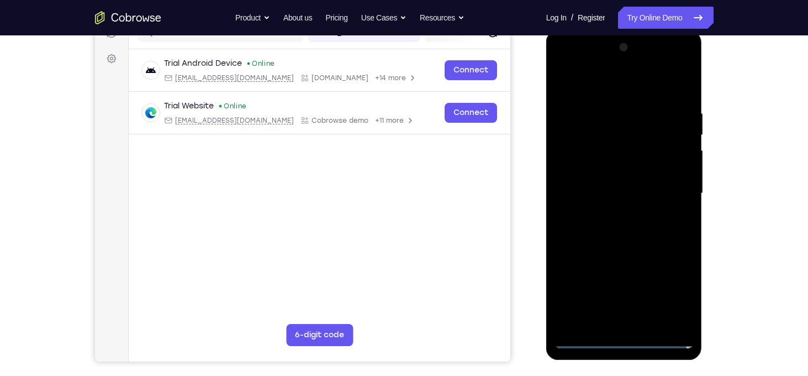
click at [609, 212] on div at bounding box center [624, 193] width 139 height 309
click at [632, 186] on div at bounding box center [624, 193] width 139 height 309
click at [611, 171] on div at bounding box center [624, 193] width 139 height 309
click at [611, 192] on div at bounding box center [624, 193] width 139 height 309
click at [620, 230] on div at bounding box center [624, 193] width 139 height 309
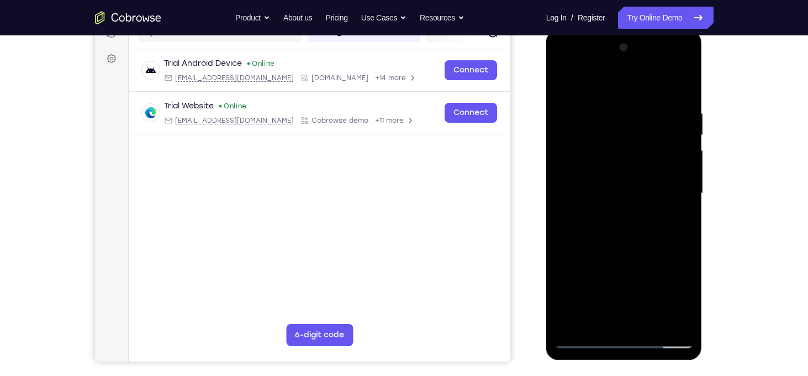
click at [628, 238] on div at bounding box center [624, 193] width 139 height 309
click at [655, 321] on div at bounding box center [624, 193] width 139 height 309
click at [646, 255] on div at bounding box center [624, 193] width 139 height 309
click at [581, 338] on div at bounding box center [624, 193] width 139 height 309
click at [641, 140] on div at bounding box center [624, 193] width 139 height 309
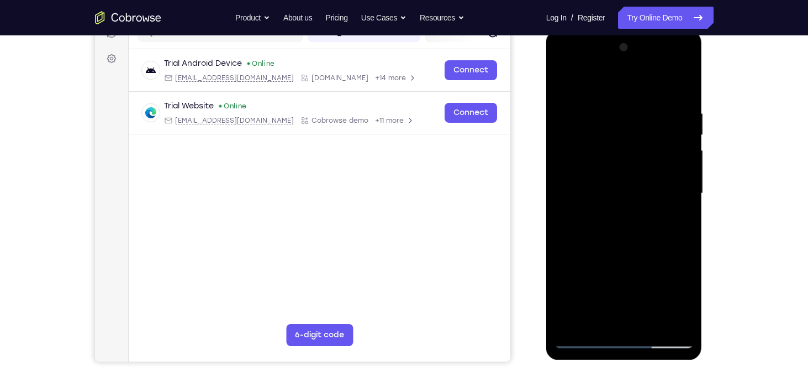
drag, startPoint x: 629, startPoint y: 83, endPoint x: 630, endPoint y: 20, distance: 63.0
click at [630, 30] on html "Online web based iOS Simulators and Android Emulators. Run iPhone, iPad, Mobile…" at bounding box center [624, 196] width 157 height 332
click at [683, 78] on div at bounding box center [624, 193] width 139 height 309
click at [606, 104] on div at bounding box center [624, 193] width 139 height 309
click at [597, 192] on div at bounding box center [624, 193] width 139 height 309
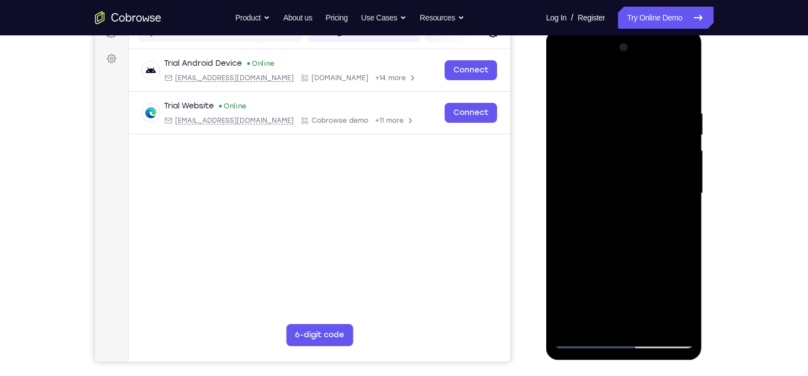
click at [566, 127] on div at bounding box center [624, 193] width 139 height 309
click at [669, 161] on div at bounding box center [624, 193] width 139 height 309
click at [683, 53] on div at bounding box center [624, 193] width 139 height 309
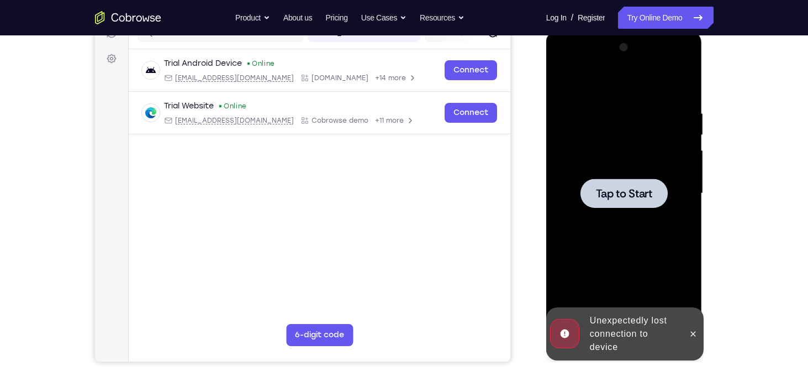
click at [627, 188] on span "Tap to Start" at bounding box center [624, 193] width 56 height 11
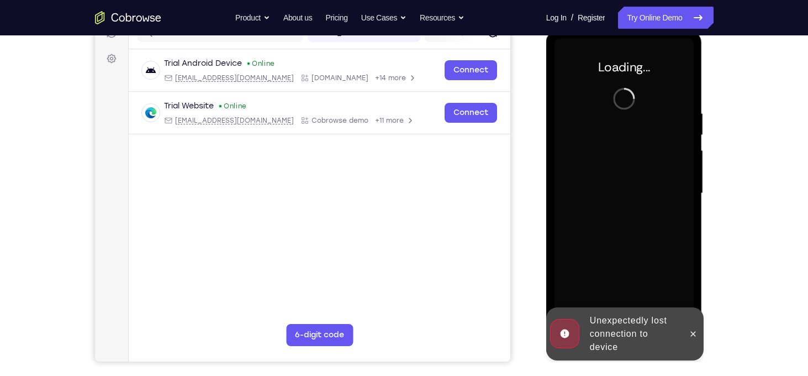
drag, startPoint x: 80, startPoint y: 157, endPoint x: 529, endPoint y: 216, distance: 452.5
click at [529, 216] on div "Your Support Agent Your Customer Web iOS Android" at bounding box center [404, 158] width 619 height 408
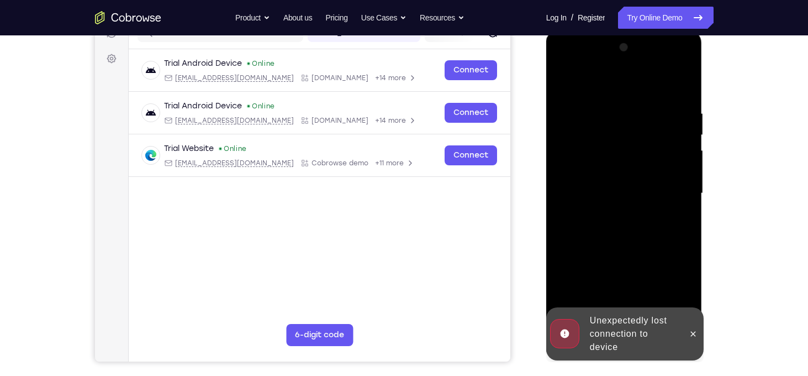
click at [688, 324] on div at bounding box center [694, 333] width 18 height 53
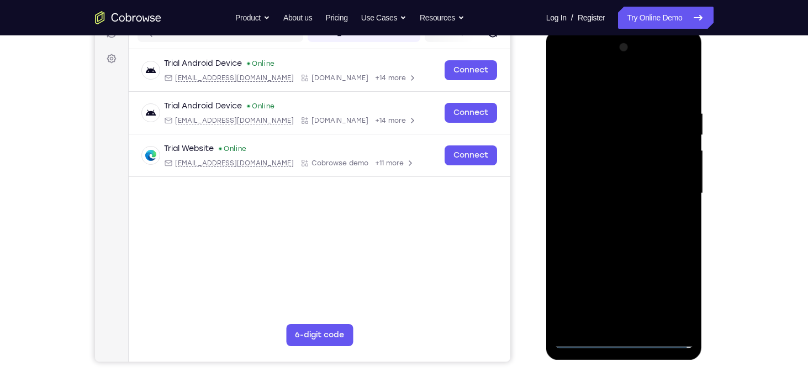
click at [630, 344] on div at bounding box center [624, 193] width 139 height 309
click at [668, 293] on div at bounding box center [624, 193] width 139 height 309
click at [657, 85] on div at bounding box center [624, 193] width 139 height 309
drag, startPoint x: 687, startPoint y: 194, endPoint x: 674, endPoint y: 185, distance: 15.9
click at [674, 185] on div at bounding box center [624, 193] width 139 height 309
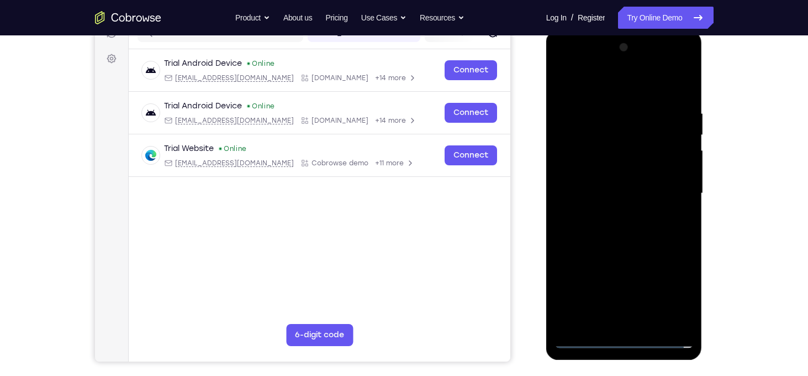
click at [674, 185] on div at bounding box center [624, 193] width 139 height 309
click at [613, 213] on div at bounding box center [624, 193] width 139 height 309
click at [590, 187] on div at bounding box center [624, 193] width 139 height 309
click at [604, 160] on div at bounding box center [624, 193] width 139 height 309
click at [597, 185] on div at bounding box center [624, 193] width 139 height 309
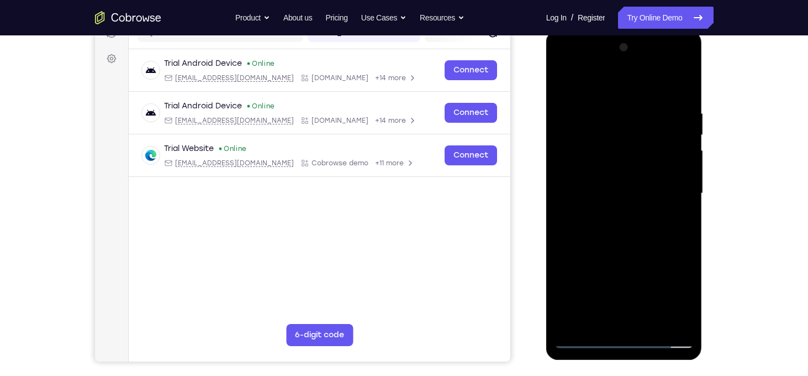
click at [679, 170] on div at bounding box center [624, 193] width 139 height 309
click at [589, 192] on div at bounding box center [624, 193] width 139 height 309
click at [677, 172] on div at bounding box center [624, 193] width 139 height 309
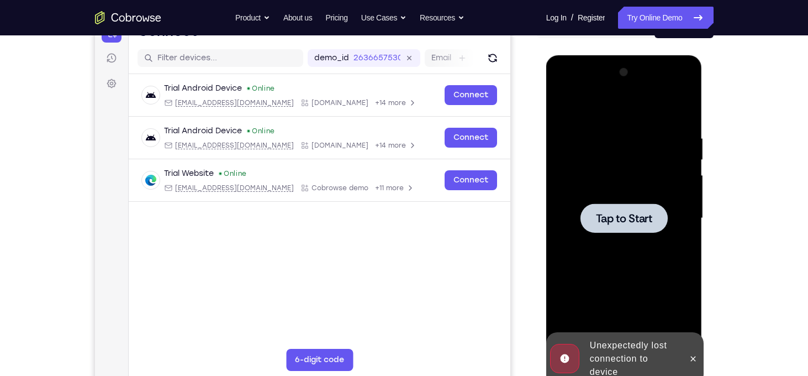
click at [603, 203] on div at bounding box center [624, 217] width 87 height 29
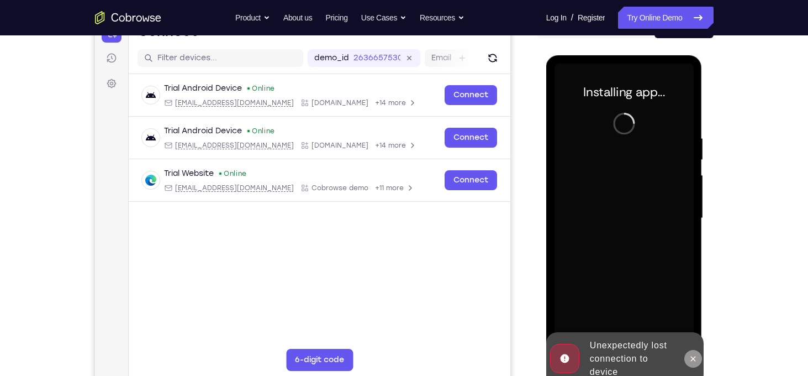
click at [693, 358] on icon at bounding box center [693, 358] width 5 height 5
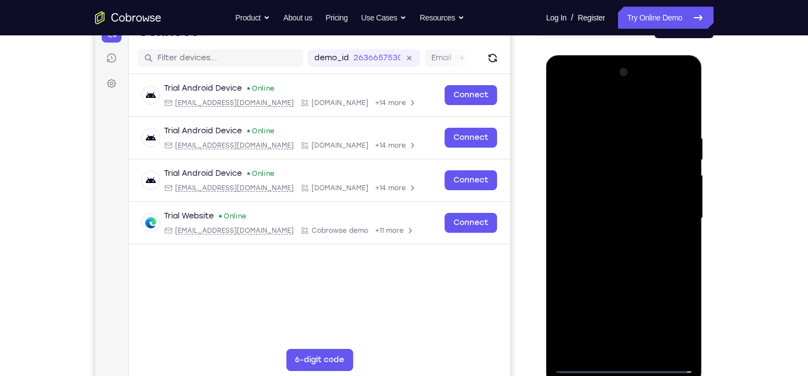
click at [626, 356] on div at bounding box center [624, 218] width 139 height 309
click at [625, 369] on div at bounding box center [624, 218] width 139 height 309
click at [677, 317] on div at bounding box center [624, 218] width 139 height 309
click at [627, 108] on div at bounding box center [624, 218] width 139 height 309
click at [670, 215] on div at bounding box center [624, 218] width 139 height 309
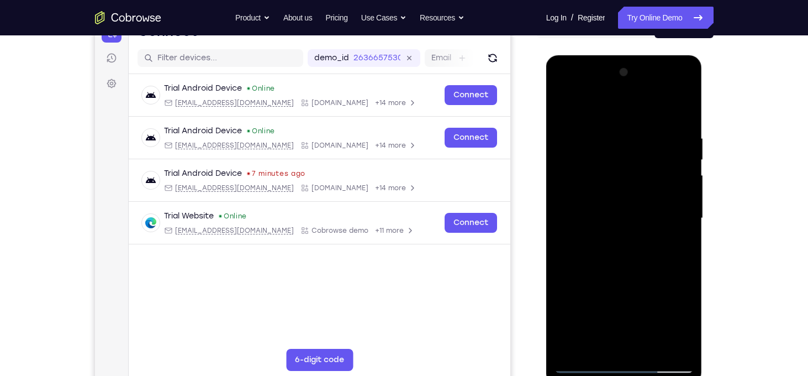
click at [612, 236] on div at bounding box center [624, 218] width 139 height 309
click at [606, 195] on div at bounding box center [624, 218] width 139 height 309
click at [597, 197] on div at bounding box center [624, 218] width 139 height 309
click at [591, 213] on div at bounding box center [624, 218] width 139 height 309
click at [587, 249] on div at bounding box center [624, 218] width 139 height 309
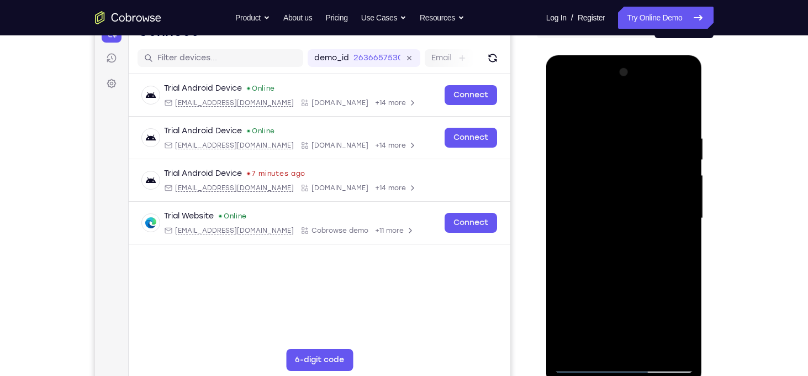
click at [587, 249] on div at bounding box center [624, 218] width 139 height 309
click at [655, 249] on div at bounding box center [624, 218] width 139 height 309
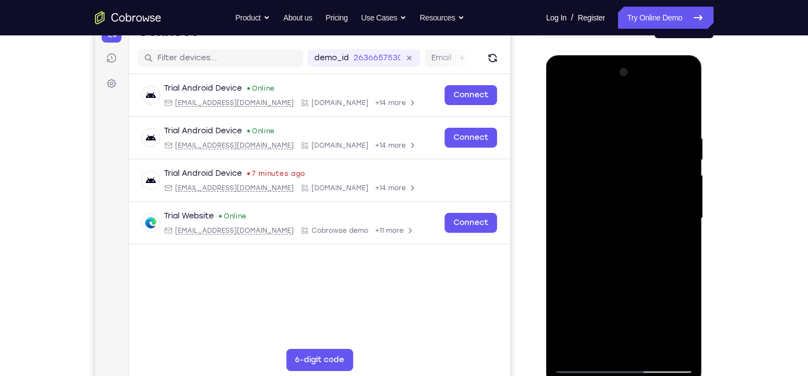
click at [657, 245] on div at bounding box center [624, 218] width 139 height 309
click at [674, 232] on div at bounding box center [624, 218] width 139 height 309
click at [602, 215] on div at bounding box center [624, 218] width 139 height 309
click at [592, 265] on div at bounding box center [624, 218] width 139 height 309
click at [602, 250] on div at bounding box center [624, 218] width 139 height 309
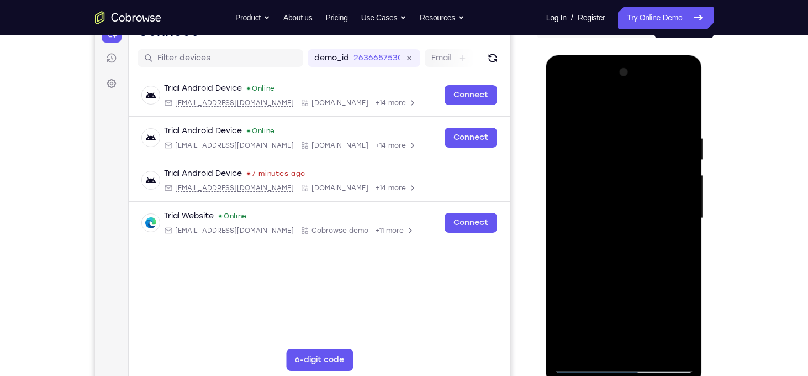
click at [650, 108] on div at bounding box center [624, 218] width 139 height 309
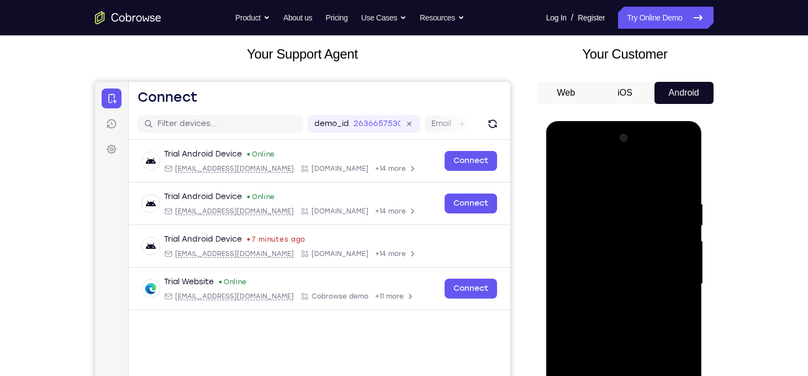
scroll to position [61, 0]
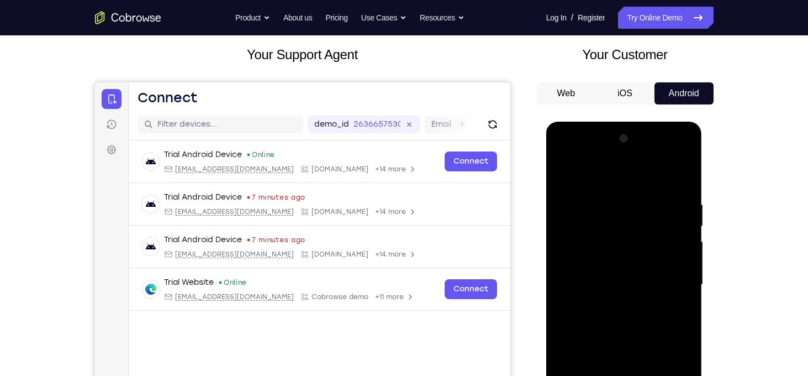
click at [625, 191] on div at bounding box center [624, 284] width 139 height 309
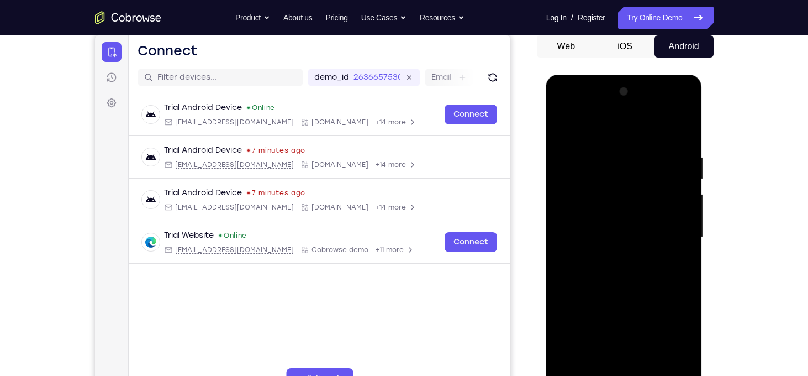
click at [606, 265] on div at bounding box center [624, 237] width 139 height 309
click at [590, 266] on div at bounding box center [624, 237] width 139 height 309
click at [620, 272] on div at bounding box center [624, 237] width 139 height 309
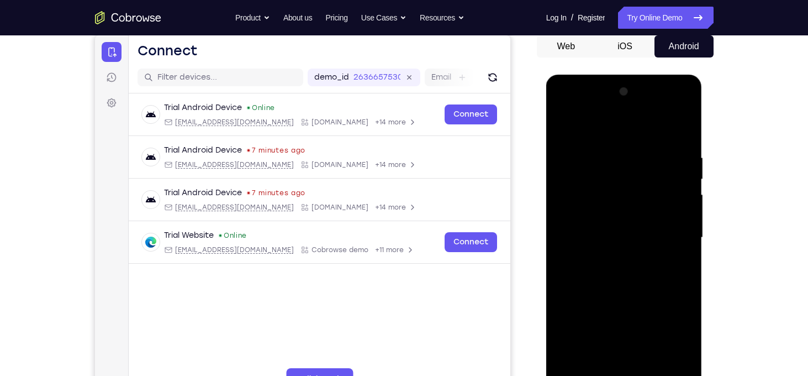
drag, startPoint x: 619, startPoint y: 272, endPoint x: 619, endPoint y: 143, distance: 129.3
click at [619, 143] on div at bounding box center [624, 237] width 139 height 309
click at [680, 250] on div at bounding box center [624, 237] width 139 height 309
click at [608, 274] on div at bounding box center [624, 237] width 139 height 309
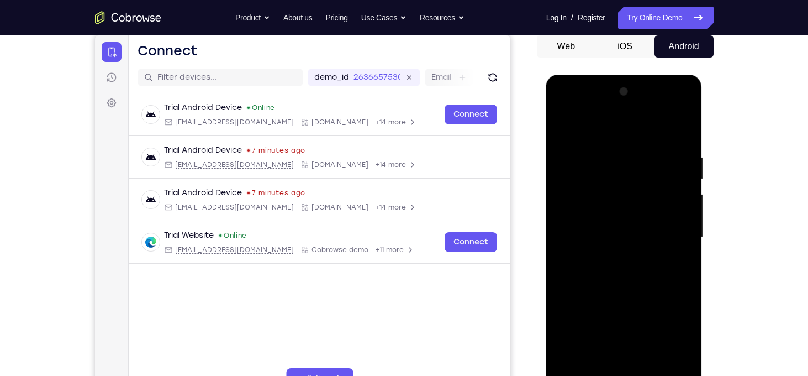
click at [594, 271] on div at bounding box center [624, 237] width 139 height 309
click at [609, 271] on div at bounding box center [624, 237] width 139 height 309
click at [632, 164] on div at bounding box center [624, 237] width 139 height 309
click at [633, 193] on div at bounding box center [624, 237] width 139 height 309
click at [633, 172] on div at bounding box center [624, 237] width 139 height 309
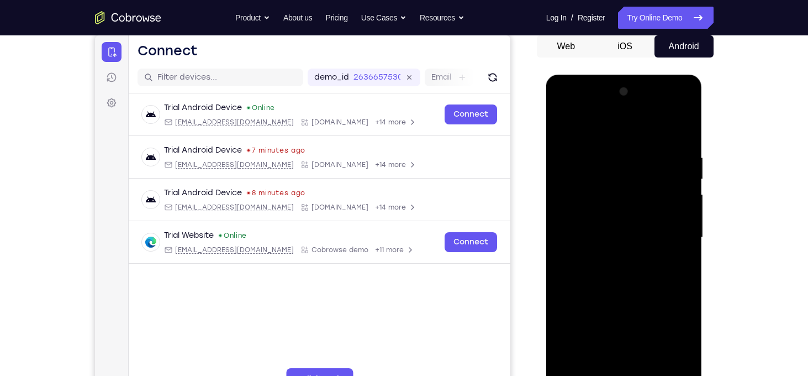
click at [601, 199] on div at bounding box center [624, 237] width 139 height 309
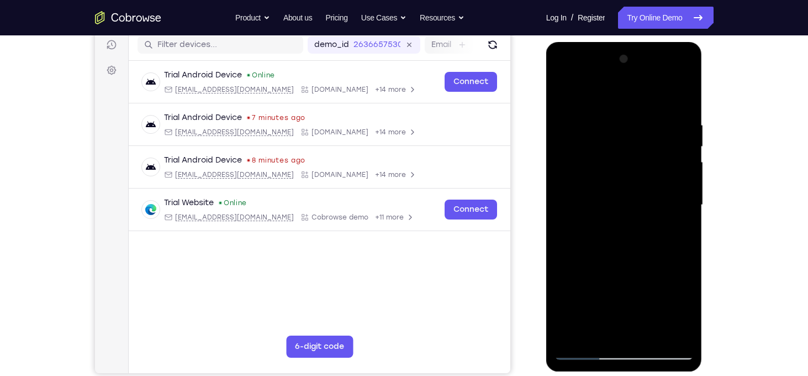
scroll to position [141, 0]
click at [650, 246] on div at bounding box center [624, 204] width 139 height 309
click at [644, 112] on div at bounding box center [624, 204] width 139 height 309
click at [680, 94] on div at bounding box center [624, 204] width 139 height 309
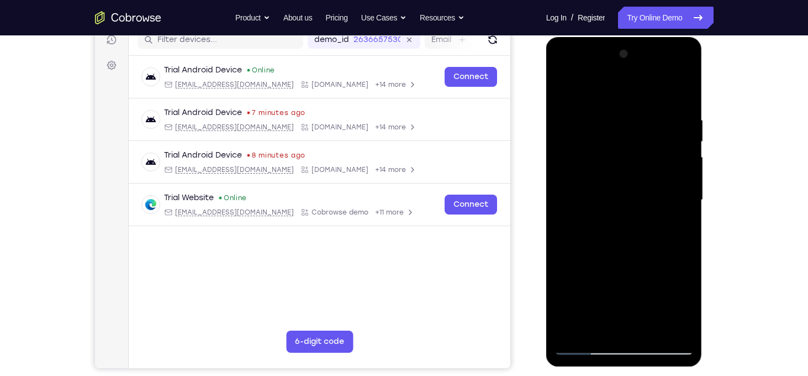
drag, startPoint x: 675, startPoint y: 112, endPoint x: 599, endPoint y: 113, distance: 75.7
click at [599, 113] on div at bounding box center [624, 199] width 139 height 309
drag, startPoint x: 661, startPoint y: 113, endPoint x: 572, endPoint y: 116, distance: 88.5
click at [572, 116] on div at bounding box center [624, 199] width 139 height 309
drag, startPoint x: 664, startPoint y: 110, endPoint x: 577, endPoint y: 117, distance: 87.0
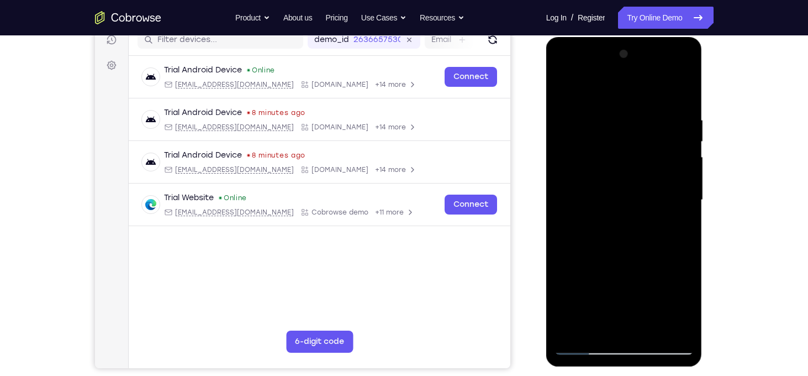
click at [577, 117] on div at bounding box center [624, 199] width 139 height 309
drag, startPoint x: 601, startPoint y: 212, endPoint x: 604, endPoint y: 144, distance: 68.0
click at [604, 144] on div at bounding box center [624, 199] width 139 height 309
drag, startPoint x: 595, startPoint y: 138, endPoint x: 581, endPoint y: 251, distance: 114.1
click at [581, 251] on div at bounding box center [624, 199] width 139 height 309
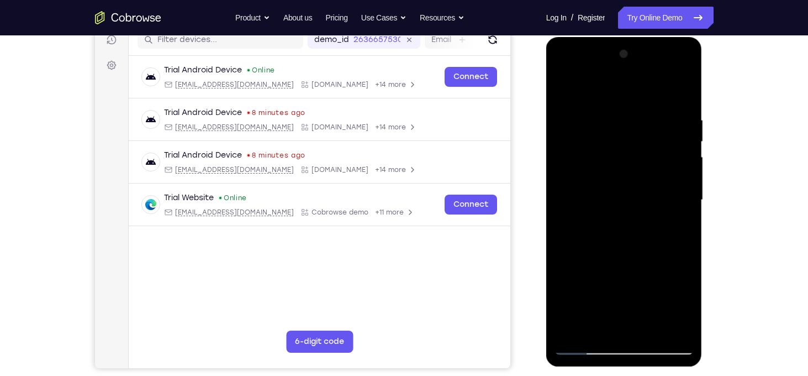
click at [650, 329] on div at bounding box center [624, 199] width 139 height 309
click at [633, 262] on div at bounding box center [624, 199] width 139 height 309
drag, startPoint x: 632, startPoint y: 267, endPoint x: 639, endPoint y: 194, distance: 73.8
click at [639, 194] on div at bounding box center [624, 199] width 139 height 309
drag, startPoint x: 631, startPoint y: 194, endPoint x: 611, endPoint y: 292, distance: 99.9
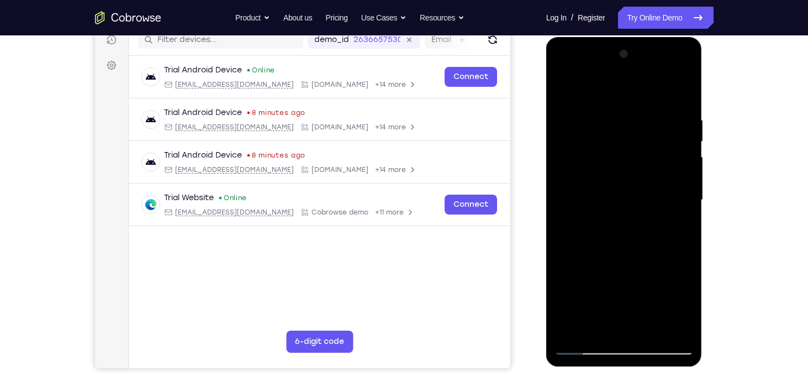
click at [611, 292] on div at bounding box center [624, 199] width 139 height 309
click at [679, 170] on div at bounding box center [624, 199] width 139 height 309
click at [588, 110] on div at bounding box center [624, 199] width 139 height 309
click at [563, 90] on div at bounding box center [624, 199] width 139 height 309
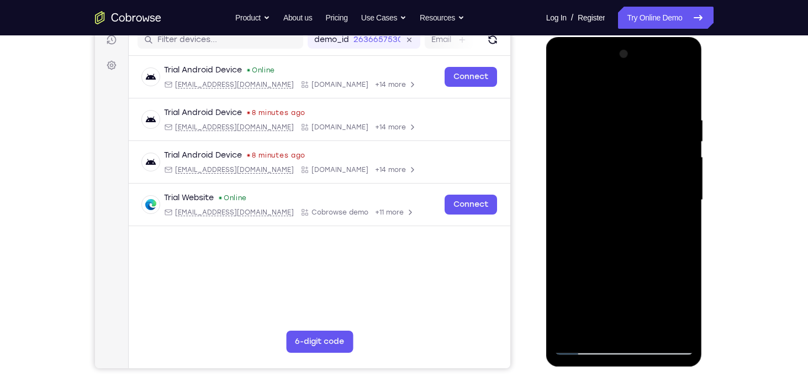
click at [569, 86] on div at bounding box center [624, 199] width 139 height 309
drag, startPoint x: 626, startPoint y: 225, endPoint x: 639, endPoint y: 151, distance: 75.2
click at [639, 151] on div at bounding box center [624, 199] width 139 height 309
drag, startPoint x: 620, startPoint y: 262, endPoint x: 635, endPoint y: 170, distance: 94.1
click at [635, 170] on div at bounding box center [624, 199] width 139 height 309
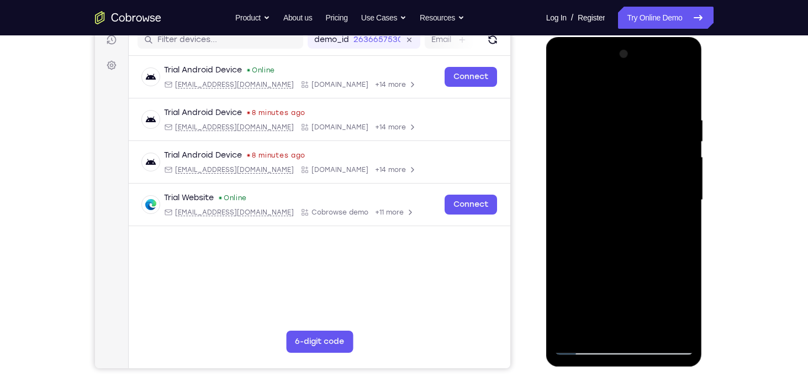
click at [564, 190] on div at bounding box center [624, 199] width 139 height 309
drag, startPoint x: 591, startPoint y: 244, endPoint x: 603, endPoint y: 148, distance: 96.9
click at [603, 148] on div at bounding box center [624, 199] width 139 height 309
drag, startPoint x: 628, startPoint y: 274, endPoint x: 653, endPoint y: 126, distance: 149.5
click at [653, 126] on div at bounding box center [624, 199] width 139 height 309
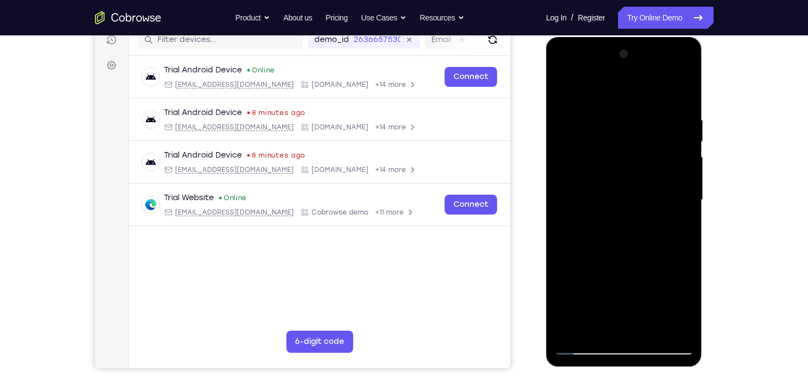
drag, startPoint x: 615, startPoint y: 256, endPoint x: 630, endPoint y: 152, distance: 104.5
click at [630, 152] on div at bounding box center [624, 199] width 139 height 309
click at [566, 236] on div at bounding box center [624, 199] width 139 height 309
drag, startPoint x: 605, startPoint y: 296, endPoint x: 646, endPoint y: 94, distance: 205.8
click at [646, 94] on div at bounding box center [624, 199] width 139 height 309
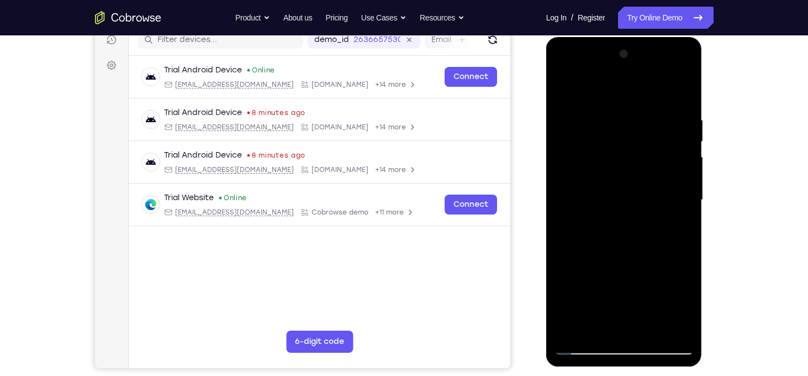
drag, startPoint x: 617, startPoint y: 228, endPoint x: 624, endPoint y: 134, distance: 93.6
click at [624, 134] on div at bounding box center [624, 199] width 139 height 309
drag, startPoint x: 625, startPoint y: 258, endPoint x: 635, endPoint y: 159, distance: 99.4
click at [635, 159] on div at bounding box center [624, 199] width 139 height 309
drag, startPoint x: 608, startPoint y: 277, endPoint x: 629, endPoint y: 156, distance: 122.9
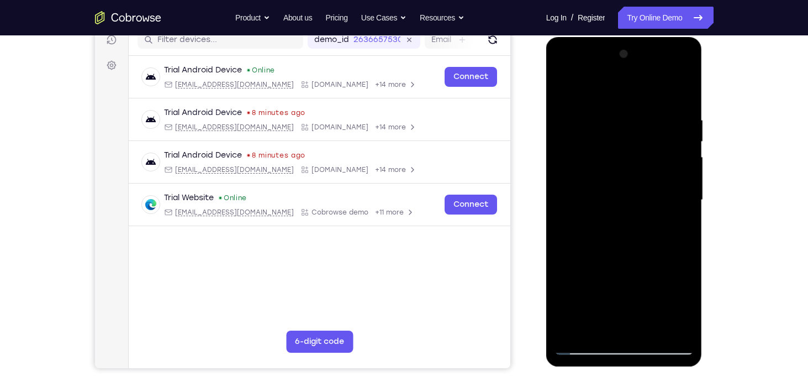
click at [629, 156] on div at bounding box center [624, 199] width 139 height 309
drag, startPoint x: 611, startPoint y: 250, endPoint x: 628, endPoint y: 154, distance: 97.8
click at [628, 154] on div at bounding box center [624, 199] width 139 height 309
drag, startPoint x: 611, startPoint y: 270, endPoint x: 620, endPoint y: 200, distance: 70.2
click at [620, 200] on div at bounding box center [624, 199] width 139 height 309
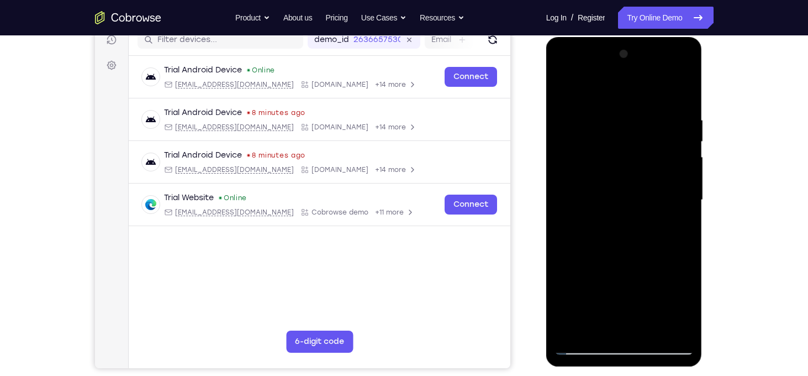
click at [564, 306] on div at bounding box center [624, 199] width 139 height 309
drag, startPoint x: 617, startPoint y: 253, endPoint x: 624, endPoint y: 178, distance: 74.9
click at [624, 178] on div at bounding box center [624, 199] width 139 height 309
click at [626, 241] on div at bounding box center [624, 199] width 139 height 309
click at [562, 236] on div at bounding box center [624, 199] width 139 height 309
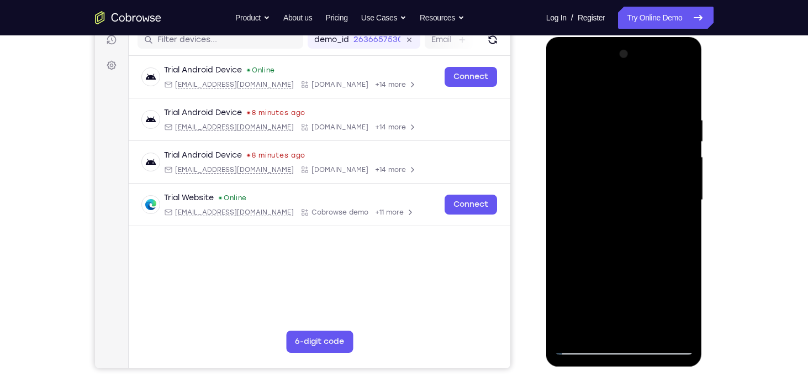
drag, startPoint x: 632, startPoint y: 263, endPoint x: 650, endPoint y: 108, distance: 155.8
click at [650, 108] on div at bounding box center [624, 199] width 139 height 309
drag, startPoint x: 617, startPoint y: 245, endPoint x: 628, endPoint y: 133, distance: 112.7
click at [628, 133] on div at bounding box center [624, 199] width 139 height 309
drag, startPoint x: 627, startPoint y: 236, endPoint x: 640, endPoint y: 127, distance: 109.7
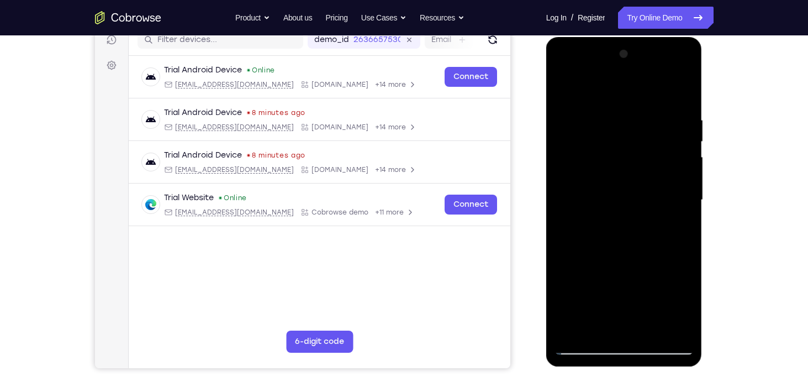
click at [640, 127] on div at bounding box center [624, 199] width 139 height 309
click at [619, 237] on div at bounding box center [624, 199] width 139 height 309
drag, startPoint x: 620, startPoint y: 236, endPoint x: 641, endPoint y: 119, distance: 119.6
click at [641, 119] on div at bounding box center [624, 199] width 139 height 309
drag, startPoint x: 634, startPoint y: 240, endPoint x: 639, endPoint y: 145, distance: 95.2
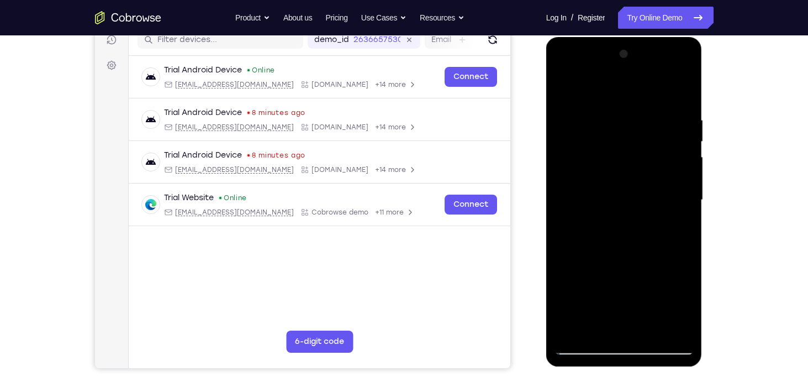
click at [639, 145] on div at bounding box center [624, 199] width 139 height 309
drag, startPoint x: 616, startPoint y: 233, endPoint x: 630, endPoint y: 157, distance: 76.4
click at [630, 157] on div at bounding box center [624, 199] width 139 height 309
drag, startPoint x: 635, startPoint y: 266, endPoint x: 633, endPoint y: 146, distance: 120.5
click at [633, 146] on div at bounding box center [624, 199] width 139 height 309
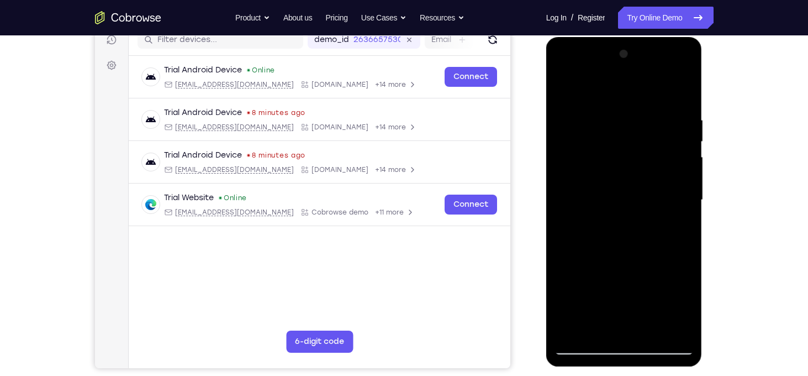
drag, startPoint x: 618, startPoint y: 262, endPoint x: 644, endPoint y: 130, distance: 134.5
click at [644, 130] on div at bounding box center [624, 199] width 139 height 309
drag, startPoint x: 619, startPoint y: 261, endPoint x: 636, endPoint y: 170, distance: 92.8
click at [636, 170] on div at bounding box center [624, 199] width 139 height 309
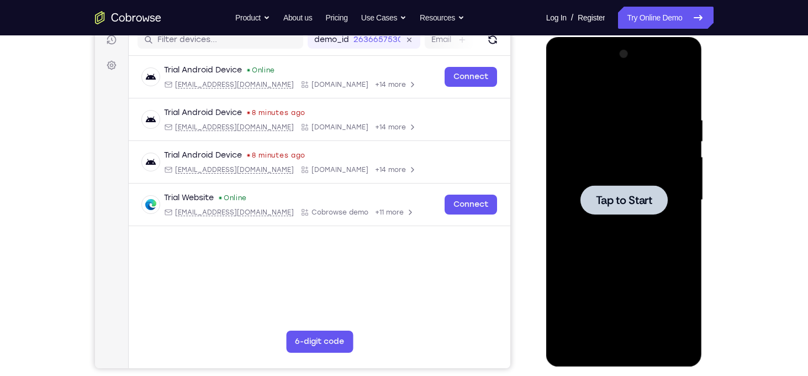
click at [637, 208] on div at bounding box center [624, 199] width 87 height 29
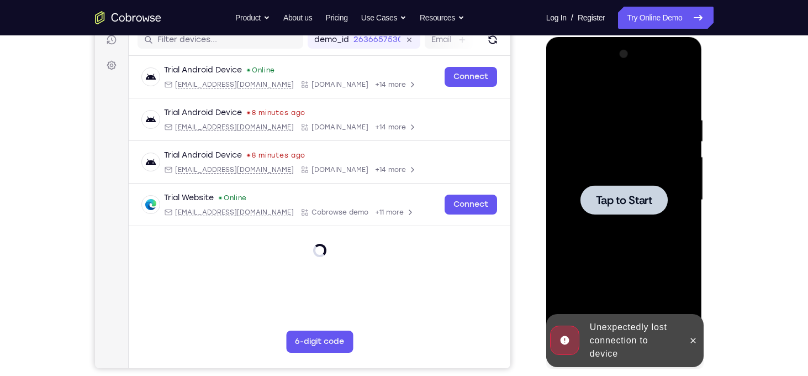
click at [695, 195] on div "Tap to Start" at bounding box center [624, 201] width 156 height 329
click at [658, 203] on div at bounding box center [624, 199] width 87 height 29
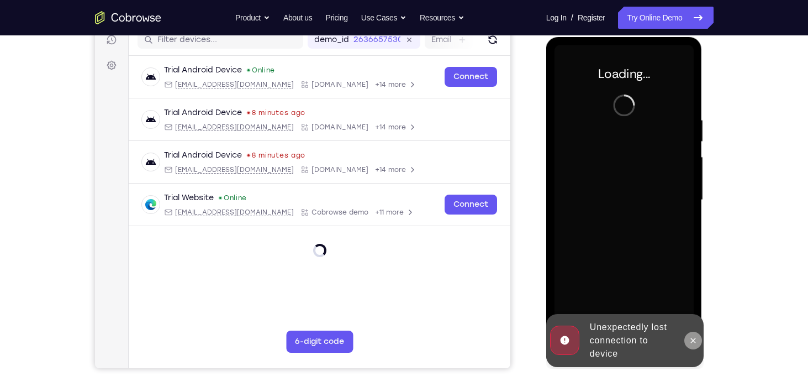
click at [688, 346] on button at bounding box center [694, 341] width 18 height 18
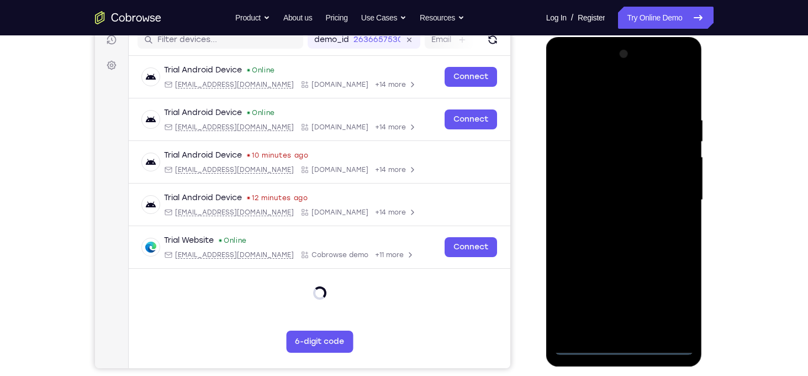
click at [629, 352] on div at bounding box center [624, 199] width 139 height 309
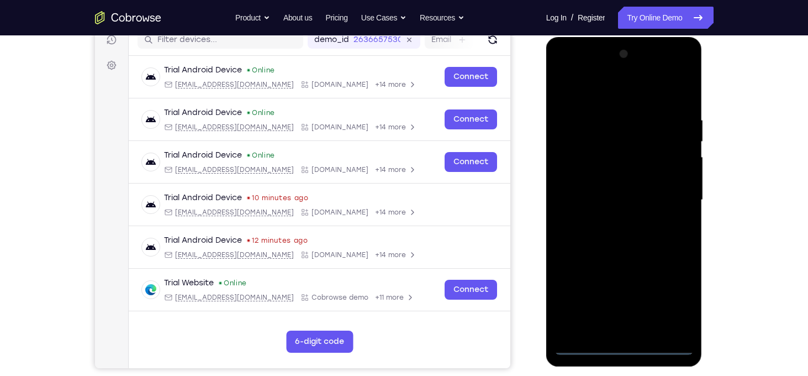
click at [675, 303] on div at bounding box center [624, 199] width 139 height 309
click at [646, 182] on div at bounding box center [624, 199] width 139 height 309
click at [669, 294] on div at bounding box center [624, 199] width 139 height 309
click at [593, 92] on div at bounding box center [624, 199] width 139 height 309
click at [668, 195] on div at bounding box center [624, 199] width 139 height 309
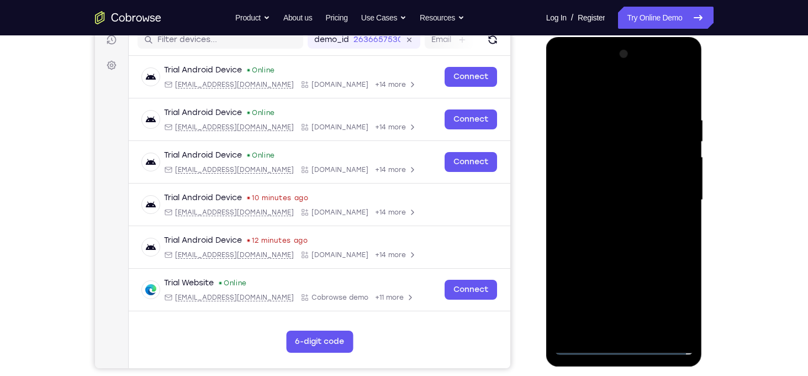
click at [608, 216] on div at bounding box center [624, 199] width 139 height 309
click at [613, 179] on div at bounding box center [624, 199] width 139 height 309
click at [596, 176] on div at bounding box center [624, 199] width 139 height 309
click at [597, 191] on div at bounding box center [624, 199] width 139 height 309
click at [612, 202] on div at bounding box center [624, 199] width 139 height 309
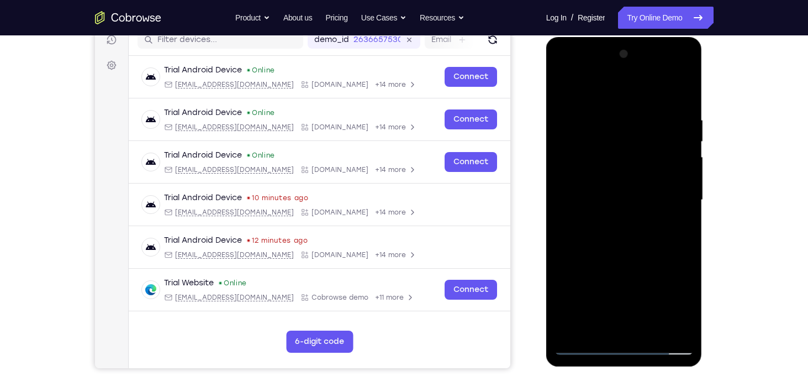
click at [605, 232] on div at bounding box center [624, 199] width 139 height 309
click at [606, 235] on div at bounding box center [624, 199] width 139 height 309
click at [614, 224] on div at bounding box center [624, 199] width 139 height 309
click at [650, 91] on div at bounding box center [624, 199] width 139 height 309
click at [639, 108] on div at bounding box center [624, 199] width 139 height 309
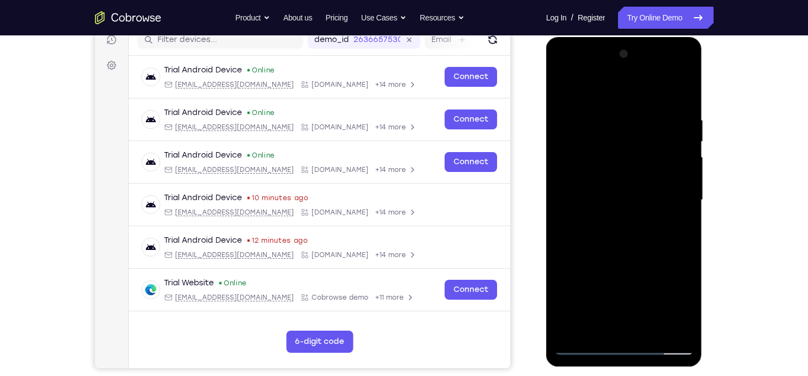
click at [612, 236] on div at bounding box center [624, 199] width 139 height 309
click at [683, 217] on div at bounding box center [624, 199] width 139 height 309
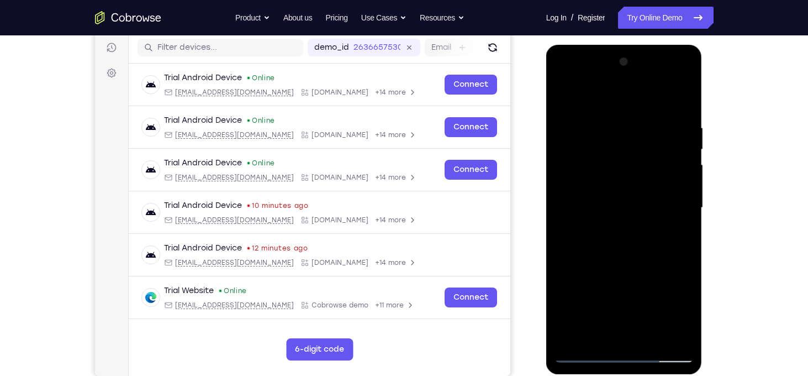
scroll to position [137, 0]
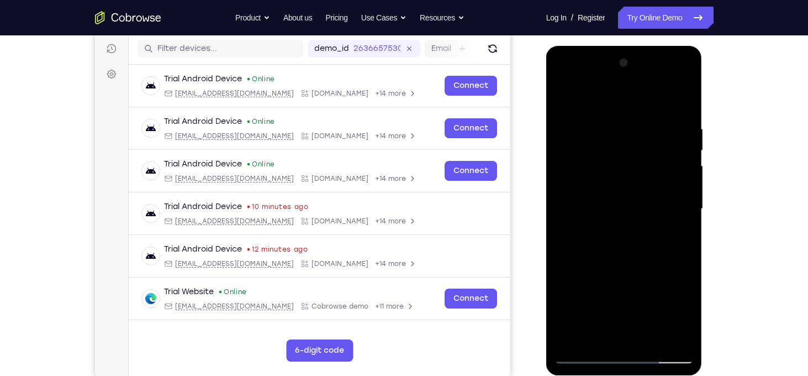
click at [608, 220] on div at bounding box center [624, 208] width 139 height 309
click at [610, 225] on div at bounding box center [624, 208] width 139 height 309
click at [580, 152] on div at bounding box center [624, 208] width 139 height 309
click at [605, 174] on div at bounding box center [624, 208] width 139 height 309
click at [598, 247] on div at bounding box center [624, 208] width 139 height 309
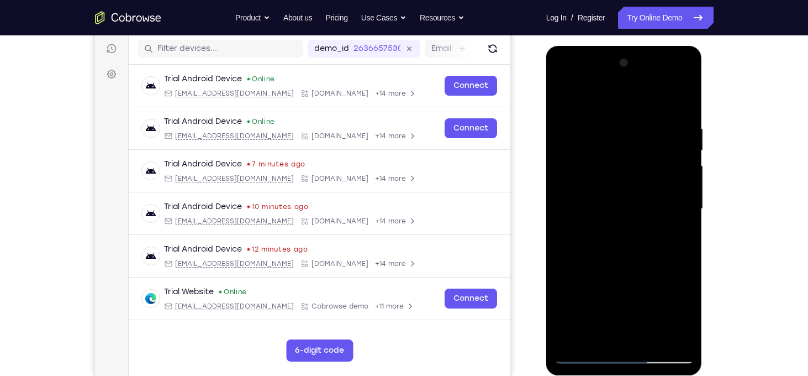
click at [564, 97] on div at bounding box center [624, 208] width 139 height 309
click at [562, 97] on div at bounding box center [624, 208] width 139 height 309
click at [614, 181] on div at bounding box center [624, 208] width 139 height 309
click at [611, 269] on div at bounding box center [624, 208] width 139 height 309
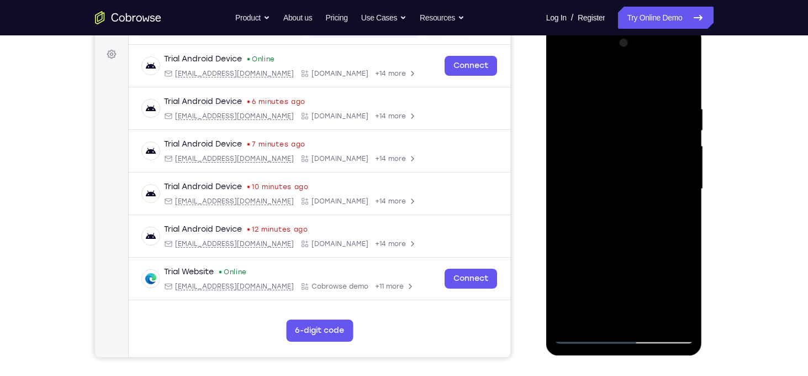
click at [627, 225] on div at bounding box center [624, 188] width 139 height 309
click at [624, 315] on div at bounding box center [624, 188] width 139 height 309
click at [612, 163] on div at bounding box center [624, 188] width 139 height 309
click at [677, 160] on div at bounding box center [624, 188] width 139 height 309
click at [618, 183] on div at bounding box center [624, 188] width 139 height 309
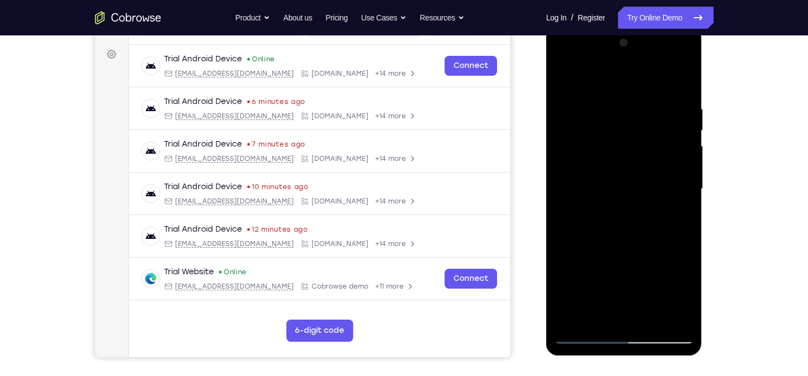
click at [599, 220] on div at bounding box center [624, 188] width 139 height 309
click at [619, 172] on div at bounding box center [624, 188] width 139 height 309
click at [624, 159] on div at bounding box center [624, 188] width 139 height 309
click at [604, 185] on div at bounding box center [624, 188] width 139 height 309
click at [597, 218] on div at bounding box center [624, 188] width 139 height 309
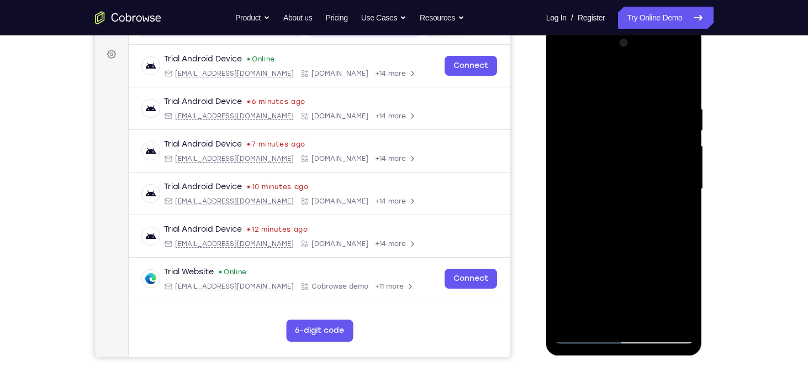
click at [623, 167] on div at bounding box center [624, 188] width 139 height 309
drag, startPoint x: 595, startPoint y: 196, endPoint x: 611, endPoint y: 136, distance: 61.6
click at [611, 136] on div at bounding box center [624, 188] width 139 height 309
drag, startPoint x: 611, startPoint y: 136, endPoint x: 579, endPoint y: 191, distance: 62.6
click at [579, 191] on div at bounding box center [624, 188] width 139 height 309
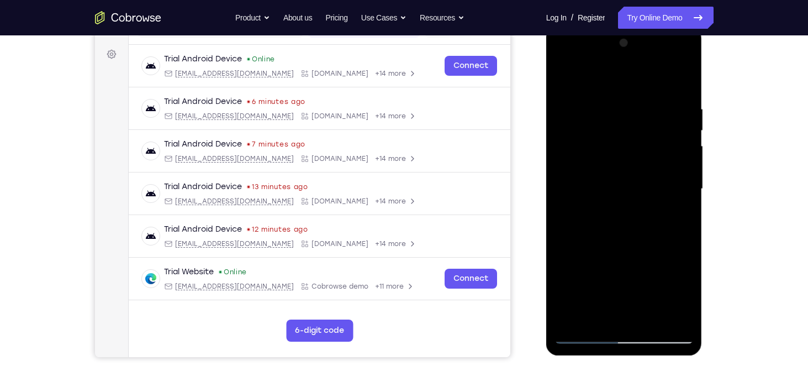
click at [579, 191] on div at bounding box center [624, 188] width 139 height 309
click at [597, 180] on div at bounding box center [624, 188] width 139 height 309
click at [591, 223] on div at bounding box center [624, 188] width 139 height 309
click at [611, 163] on div at bounding box center [624, 188] width 139 height 309
click at [593, 187] on div at bounding box center [624, 188] width 139 height 309
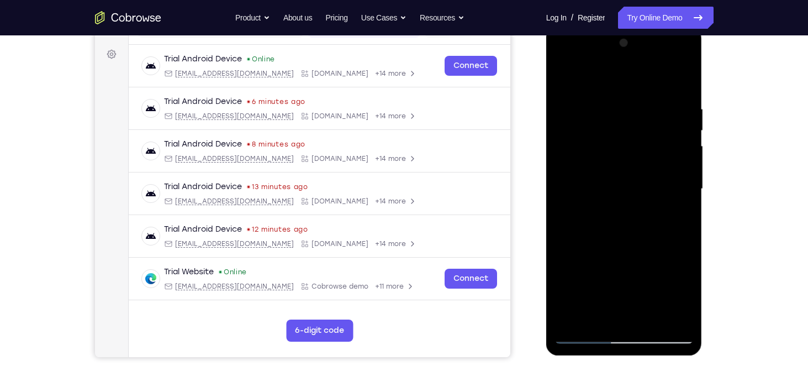
click at [591, 215] on div at bounding box center [624, 188] width 139 height 309
click at [622, 156] on div at bounding box center [624, 188] width 139 height 309
click at [602, 191] on div at bounding box center [624, 188] width 139 height 309
click at [609, 211] on div at bounding box center [624, 188] width 139 height 309
click at [622, 159] on div at bounding box center [624, 188] width 139 height 309
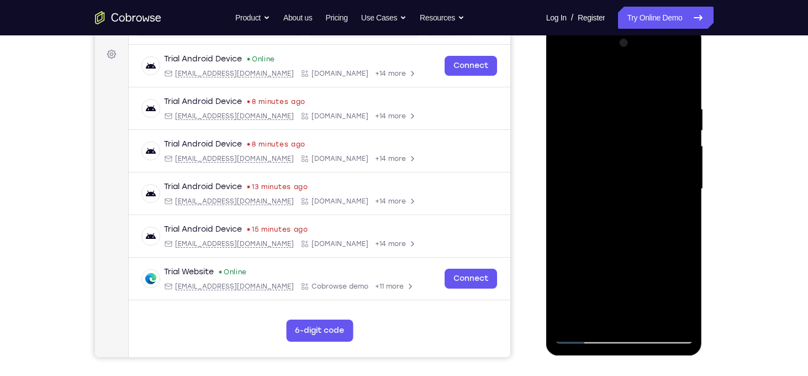
click at [603, 190] on div at bounding box center [624, 188] width 139 height 309
click at [599, 218] on div at bounding box center [624, 188] width 139 height 309
click at [564, 71] on div at bounding box center [624, 188] width 139 height 309
click at [613, 330] on div at bounding box center [624, 188] width 139 height 309
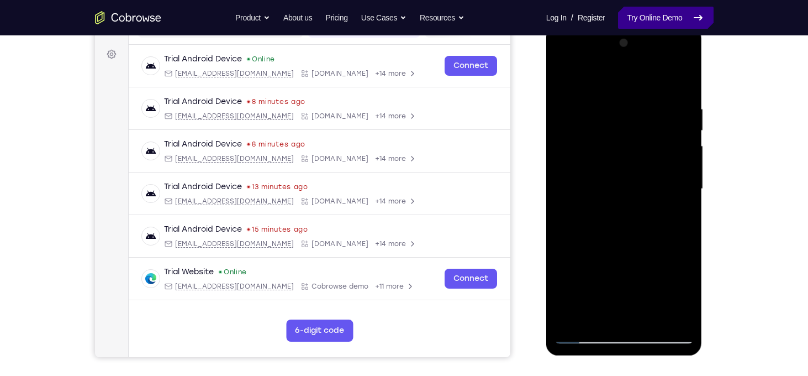
click at [648, 16] on link "Try Online Demo" at bounding box center [665, 18] width 95 height 22
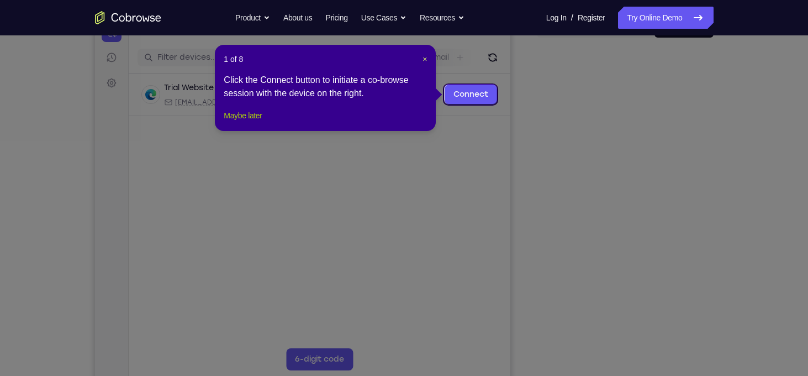
click at [251, 122] on button "Maybe later" at bounding box center [243, 115] width 38 height 13
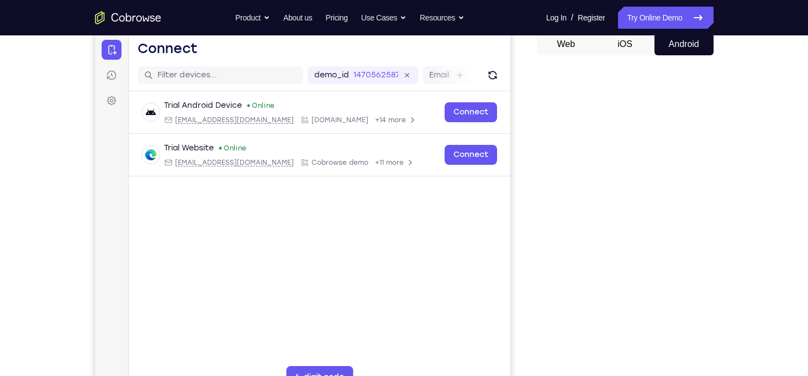
scroll to position [104, 0]
